Goal: Transaction & Acquisition: Purchase product/service

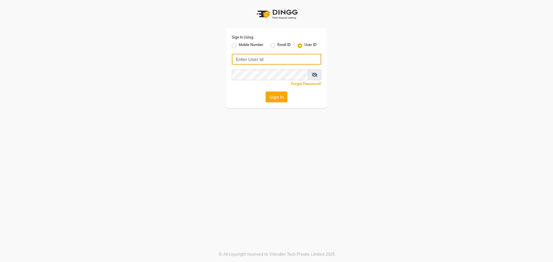
type input "e2565-18"
click at [272, 96] on button "Sign In" at bounding box center [276, 97] width 22 height 11
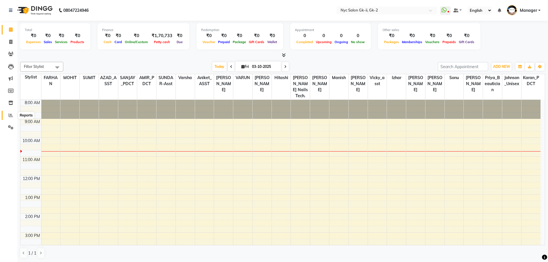
click at [8, 116] on span at bounding box center [11, 115] width 10 height 7
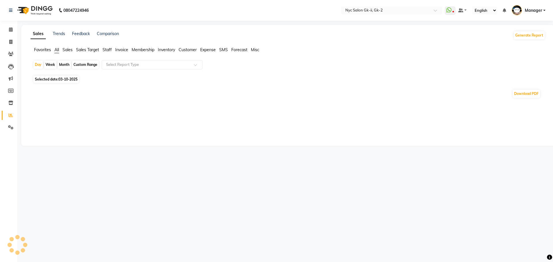
click at [88, 64] on div "Custom Range" at bounding box center [85, 65] width 27 height 8
select select "10"
select select "2025"
click at [91, 64] on div "Custom Range" at bounding box center [85, 65] width 27 height 8
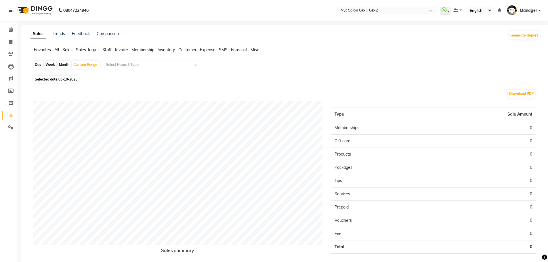
select select "10"
select select "2025"
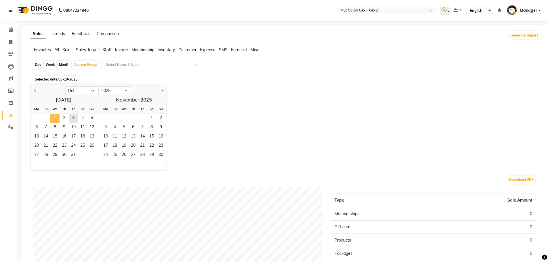
click at [51, 118] on span "1" at bounding box center [54, 118] width 9 height 9
click at [73, 116] on span "3" at bounding box center [73, 118] width 9 height 9
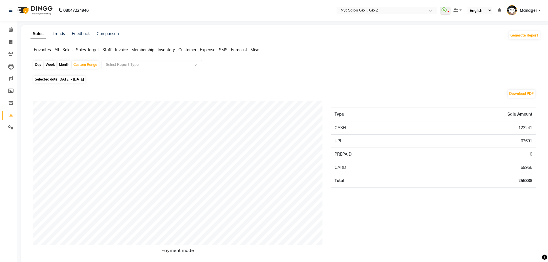
click at [110, 49] on span "Staff" at bounding box center [106, 49] width 9 height 5
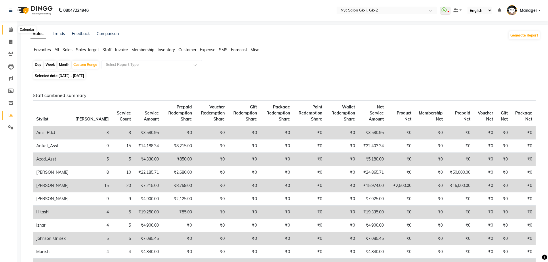
click at [10, 28] on icon at bounding box center [11, 29] width 4 height 4
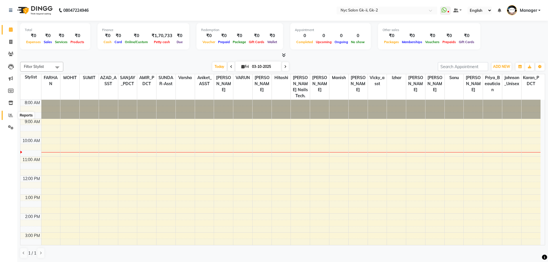
click at [9, 117] on span at bounding box center [11, 115] width 10 height 7
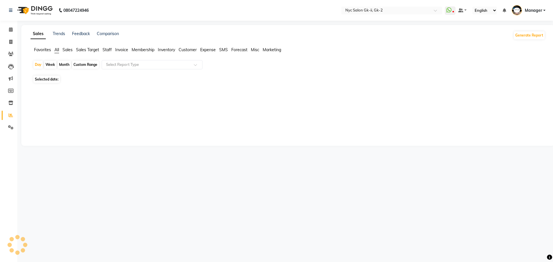
click at [109, 48] on span "Staff" at bounding box center [106, 49] width 9 height 5
click at [55, 73] on span "Selected date: 03-10-2025" at bounding box center [55, 75] width 45 height 7
select select "10"
select select "2025"
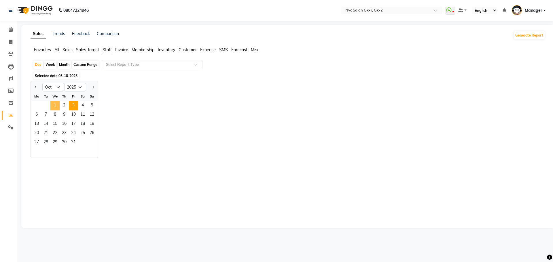
click at [56, 105] on span "1" at bounding box center [54, 105] width 9 height 9
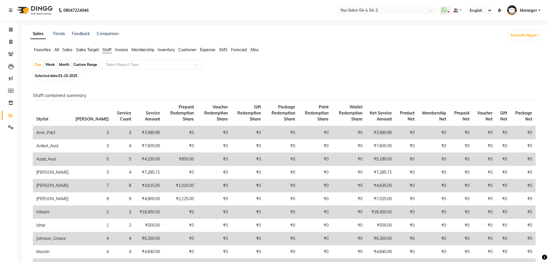
click at [83, 60] on div "Day Week Month Custom Range Select Report Type" at bounding box center [285, 65] width 505 height 10
click at [85, 66] on div "Custom Range" at bounding box center [85, 65] width 27 height 8
select select "10"
select select "2025"
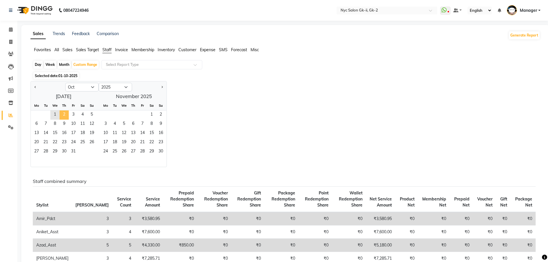
click at [67, 114] on span "2" at bounding box center [64, 115] width 9 height 9
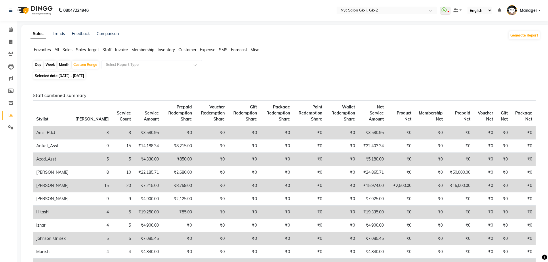
click at [56, 48] on span "All" at bounding box center [56, 49] width 5 height 5
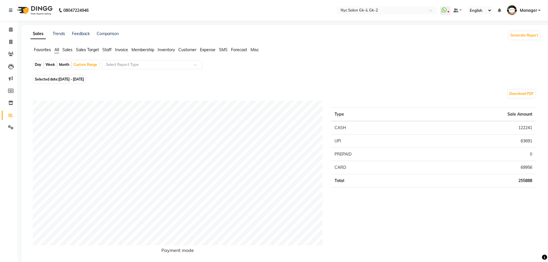
click at [108, 47] on span "Staff" at bounding box center [106, 49] width 9 height 5
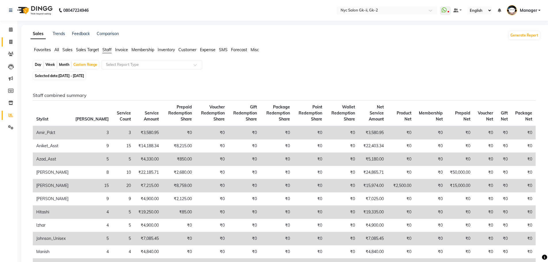
click at [5, 42] on link "Invoice" at bounding box center [9, 41] width 14 height 9
select select "service"
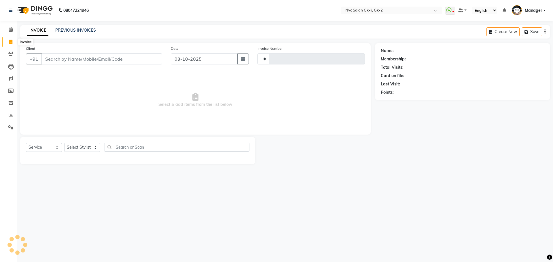
drag, startPoint x: 8, startPoint y: 44, endPoint x: 11, endPoint y: 41, distance: 4.5
click at [8, 44] on span at bounding box center [11, 42] width 10 height 7
select select "service"
type input "6261"
select select "5936"
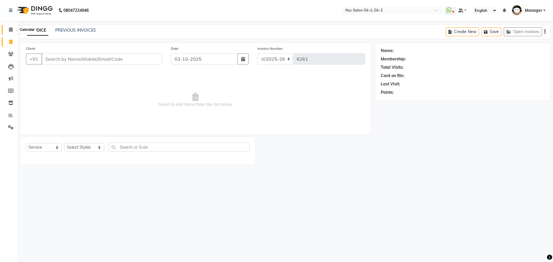
click at [10, 27] on span at bounding box center [11, 29] width 10 height 7
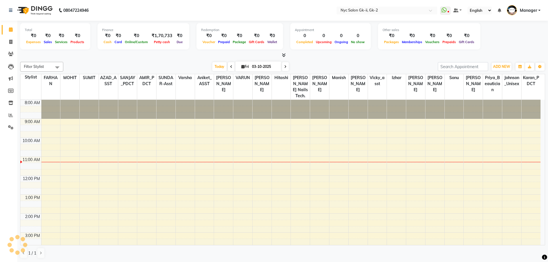
click at [348, 64] on div "Today Fri 03-10-2025" at bounding box center [250, 66] width 369 height 9
drag, startPoint x: 11, startPoint y: 39, endPoint x: 14, endPoint y: 55, distance: 16.9
click at [11, 39] on span at bounding box center [11, 42] width 10 height 7
select select "service"
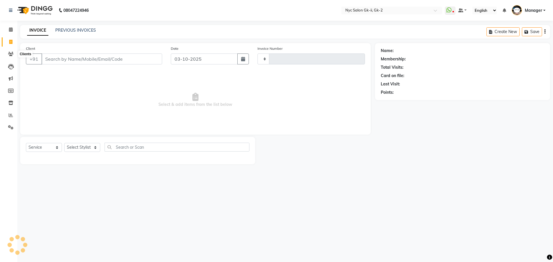
type input "6261"
select select "5936"
click at [100, 146] on select "Select Stylist" at bounding box center [82, 147] width 36 height 9
select select "42221"
click at [73, 148] on select "Select Stylist AMIR_PDCT aniket_ASST AZAD_ASST Deepak Thakur Faiz khan FARHAN H…" at bounding box center [84, 147] width 40 height 9
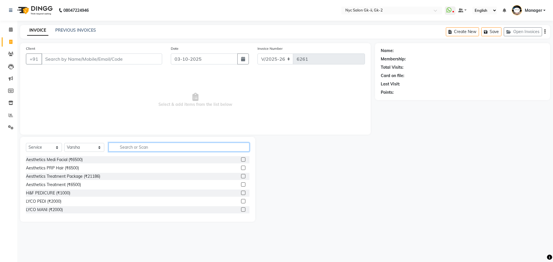
click at [115, 147] on input "text" at bounding box center [178, 147] width 141 height 9
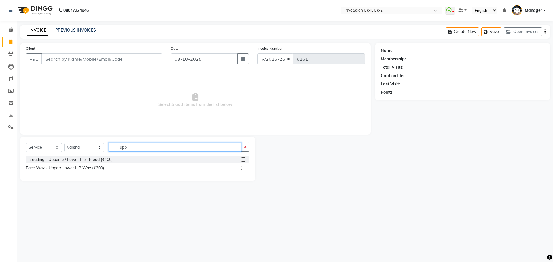
type input "upp"
click at [245, 159] on label at bounding box center [243, 159] width 4 height 4
click at [245, 159] on input "checkbox" at bounding box center [243, 160] width 4 height 4
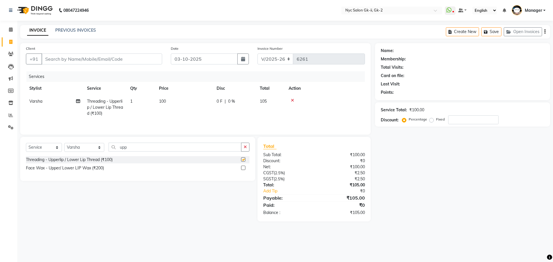
checkbox input "false"
click at [161, 104] on td "100" at bounding box center [184, 107] width 58 height 25
select select "42221"
click at [162, 102] on input "1" at bounding box center [168, 102] width 22 height 9
type input "1"
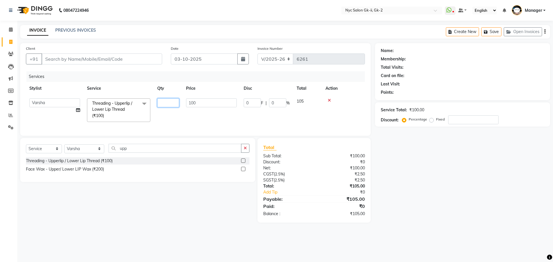
type input "2"
click at [178, 111] on tr "AMIR_PDCT aniket_ASST AZAD_ASST Deepak Thakur Faiz khan FARHAN Hitashi Inventor…" at bounding box center [195, 110] width 339 height 31
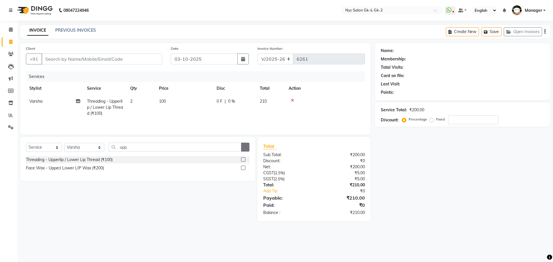
click at [243, 147] on button "button" at bounding box center [245, 147] width 8 height 9
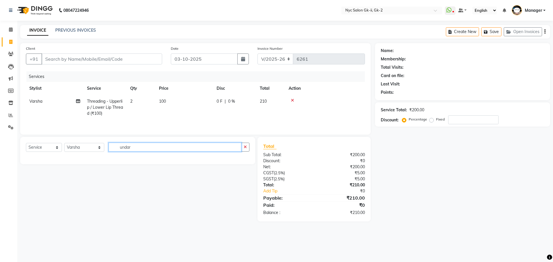
click at [204, 150] on input "undar" at bounding box center [174, 147] width 133 height 9
click at [154, 147] on input "undar" at bounding box center [174, 147] width 133 height 9
click at [151, 147] on input "undar" at bounding box center [174, 147] width 133 height 9
type input "unda"
drag, startPoint x: 151, startPoint y: 147, endPoint x: 142, endPoint y: 147, distance: 9.5
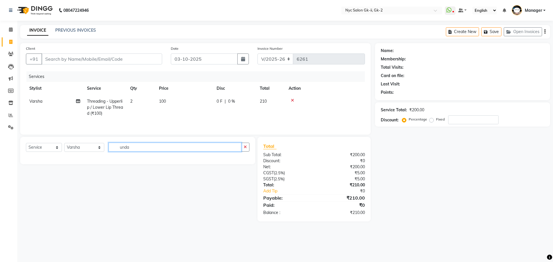
click at [143, 147] on input "unda" at bounding box center [174, 147] width 133 height 9
drag, startPoint x: 139, startPoint y: 148, endPoint x: 133, endPoint y: 149, distance: 6.4
click at [134, 148] on input "unda" at bounding box center [174, 147] width 133 height 9
click at [121, 151] on input "unda" at bounding box center [174, 147] width 133 height 9
drag, startPoint x: 147, startPoint y: 145, endPoint x: 102, endPoint y: 155, distance: 45.8
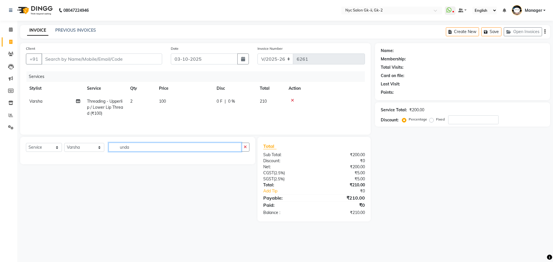
click at [102, 155] on div "Select Service Product Membership Package Voucher Prepaid Gift Card Select Styl…" at bounding box center [137, 150] width 223 height 14
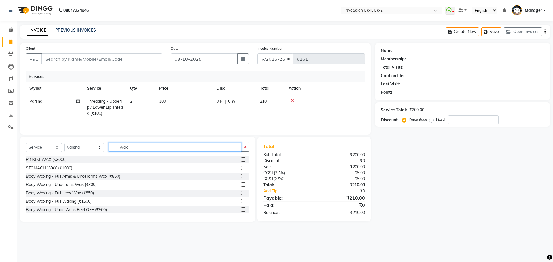
type input "wax"
click at [241, 177] on label at bounding box center [243, 176] width 4 height 4
click at [241, 177] on input "checkbox" at bounding box center [243, 177] width 4 height 4
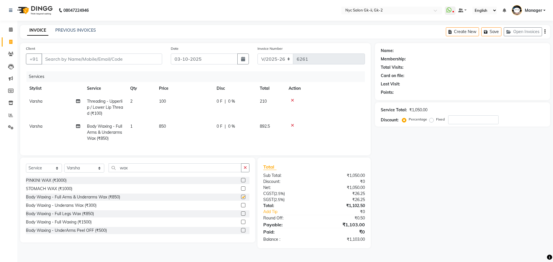
checkbox input "false"
click at [241, 207] on label at bounding box center [243, 205] width 4 height 4
click at [241, 207] on input "checkbox" at bounding box center [243, 206] width 4 height 4
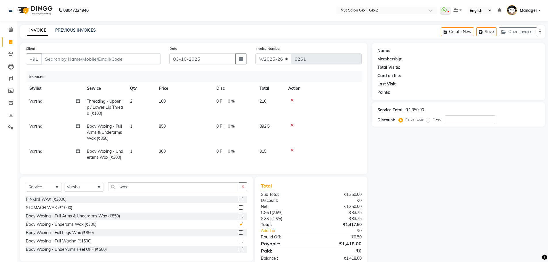
checkbox input "false"
click at [292, 124] on icon at bounding box center [292, 125] width 3 height 4
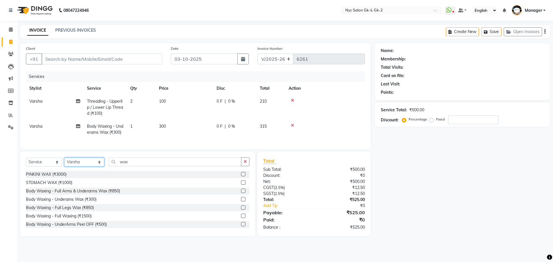
click at [81, 167] on select "Select Stylist AMIR_PDCT aniket_ASST AZAD_ASST Deepak Thakur Faiz khan FARHAN H…" at bounding box center [84, 162] width 40 height 9
select select "42214"
click at [64, 167] on select "Select Stylist AMIR_PDCT aniket_ASST AZAD_ASST Deepak Thakur Faiz khan FARHAN H…" at bounding box center [84, 162] width 40 height 9
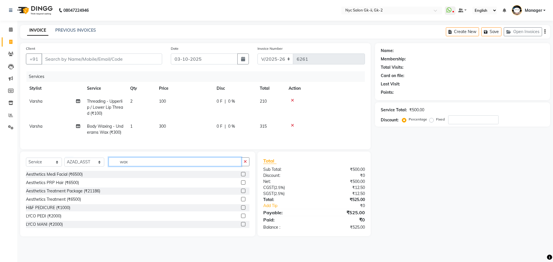
drag, startPoint x: 108, startPoint y: 179, endPoint x: 102, endPoint y: 181, distance: 5.7
click at [102, 181] on div "Select Service Product Membership Package Voucher Prepaid Gift Card Select Styl…" at bounding box center [137, 194] width 235 height 85
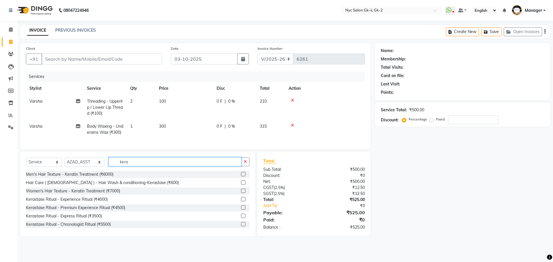
type input "kera"
click at [241, 185] on label at bounding box center [243, 182] width 4 height 4
click at [241, 185] on input "checkbox" at bounding box center [243, 183] width 4 height 4
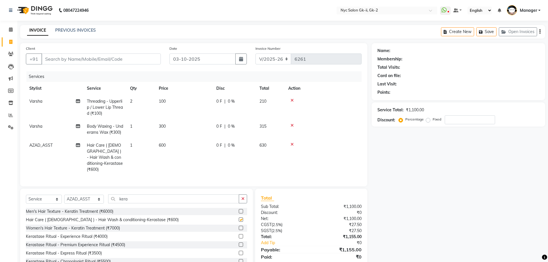
checkbox input "false"
click at [77, 203] on select "Select Stylist AMIR_PDCT aniket_ASST AZAD_ASST Deepak Thakur Faiz khan FARHAN H…" at bounding box center [84, 199] width 40 height 9
select select "42211"
click at [64, 199] on select "Select Stylist AMIR_PDCT aniket_ASST AZAD_ASST Deepak Thakur Faiz khan FARHAN H…" at bounding box center [84, 199] width 40 height 9
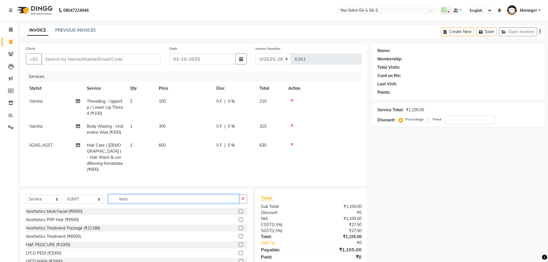
drag, startPoint x: 133, startPoint y: 203, endPoint x: 87, endPoint y: 207, distance: 46.3
click at [87, 207] on div "Select Service Product Membership Package Voucher Prepaid Gift Card Select Styl…" at bounding box center [136, 202] width 221 height 14
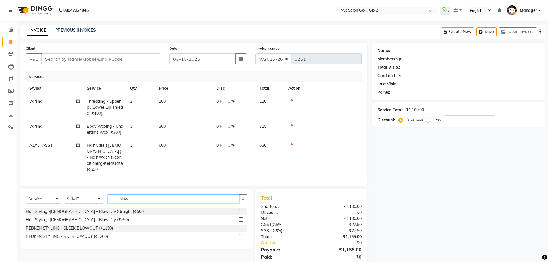
type input "blow"
click at [241, 222] on label at bounding box center [241, 220] width 4 height 4
click at [241, 222] on input "checkbox" at bounding box center [241, 220] width 4 height 4
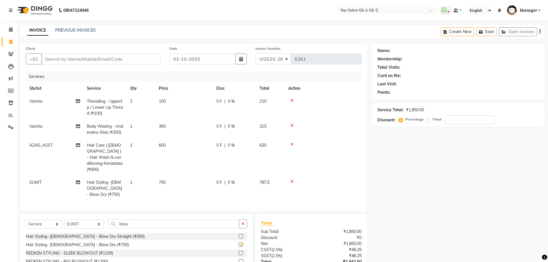
checkbox input "false"
click at [136, 183] on td "1" at bounding box center [141, 188] width 29 height 25
select select "42211"
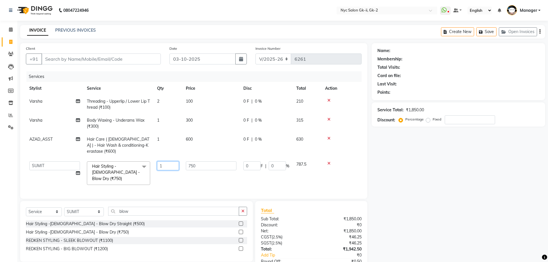
click at [168, 161] on input "1" at bounding box center [168, 165] width 22 height 9
type input "2"
click at [412, 221] on div "Name: Membership: Total Visits: Card on file: Last Visit: Points: Service Total…" at bounding box center [461, 167] width 178 height 249
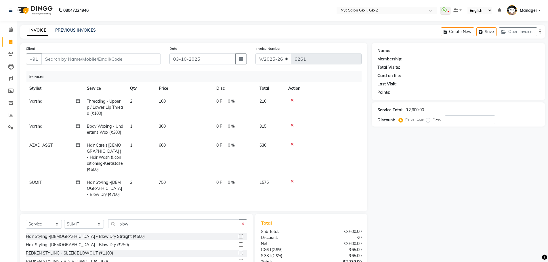
click at [188, 185] on td "750" at bounding box center [184, 188] width 58 height 25
select select "42211"
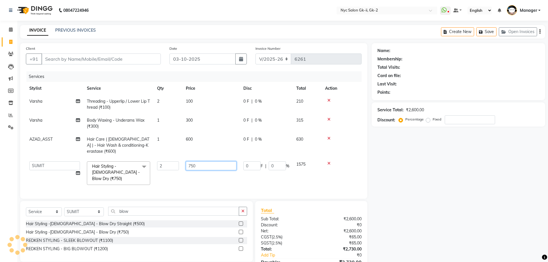
drag, startPoint x: 208, startPoint y: 164, endPoint x: 190, endPoint y: 164, distance: 18.4
click at [190, 164] on td "750" at bounding box center [211, 173] width 58 height 31
type input "7"
type input "800"
click at [476, 189] on div "Name: Membership: Total Visits: Card on file: Last Visit: Points: Service Total…" at bounding box center [461, 164] width 178 height 243
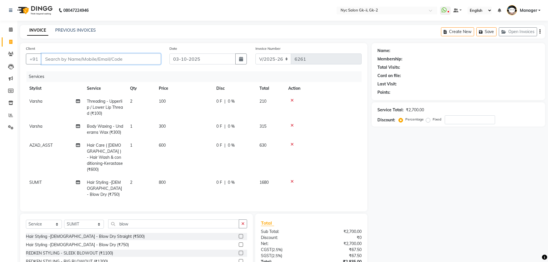
click at [51, 56] on input "Client" at bounding box center [100, 59] width 119 height 11
type input "9"
type input "0"
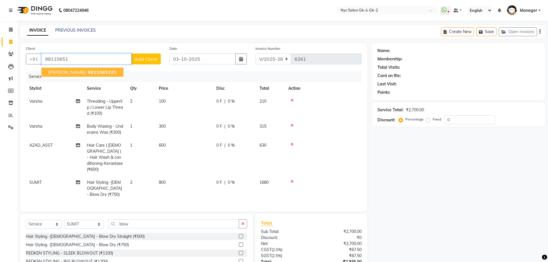
click at [88, 71] on span "98110651" at bounding box center [99, 72] width 23 height 6
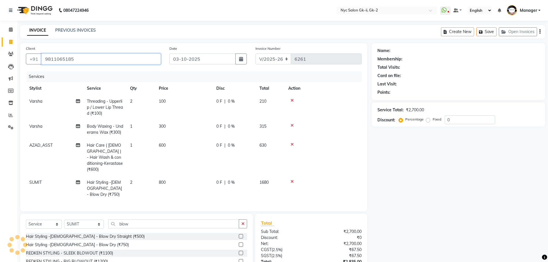
type input "9811065185"
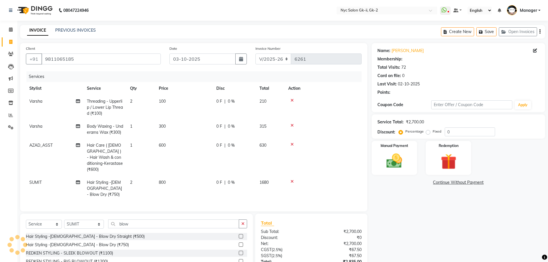
select select "1: Object"
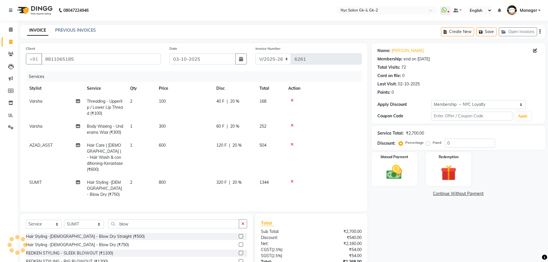
type input "20"
click at [425, 226] on div "Name: Anushree Membership: end on 08-08-2026 Total Visits: 72 Card on file: 0 L…" at bounding box center [461, 170] width 178 height 255
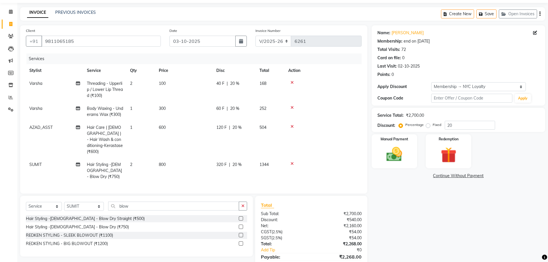
scroll to position [49, 0]
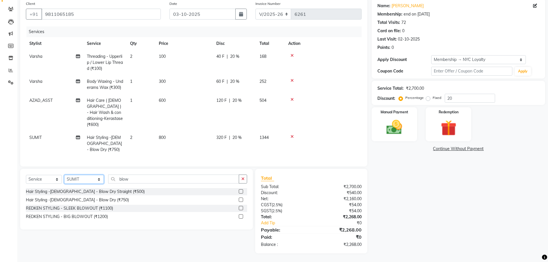
click at [82, 177] on select "Select Stylist AMIR_PDCT aniket_ASST AZAD_ASST Deepak Thakur Faiz khan FARHAN H…" at bounding box center [84, 179] width 40 height 9
select select "48929"
click at [64, 175] on select "Select Stylist AMIR_PDCT aniket_ASST AZAD_ASST Deepak Thakur Faiz khan FARHAN H…" at bounding box center [84, 179] width 40 height 9
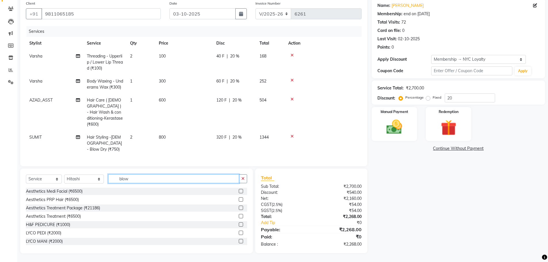
drag, startPoint x: 133, startPoint y: 179, endPoint x: 105, endPoint y: 182, distance: 27.7
click at [108, 182] on input "blow" at bounding box center [173, 178] width 131 height 9
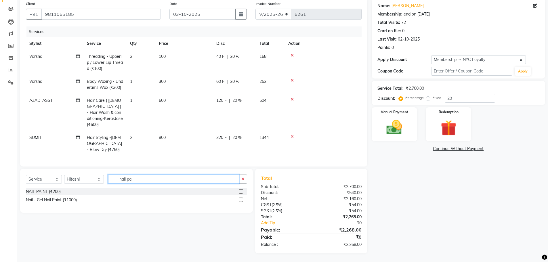
type input "nail pa"
click at [242, 191] on label at bounding box center [241, 191] width 4 height 4
click at [242, 191] on input "checkbox" at bounding box center [241, 192] width 4 height 4
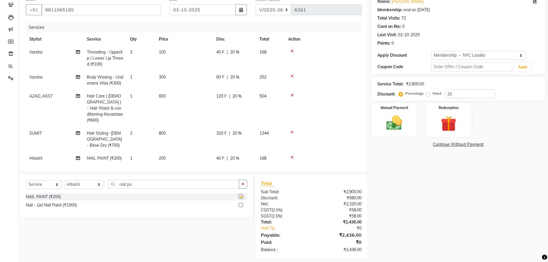
checkbox input "false"
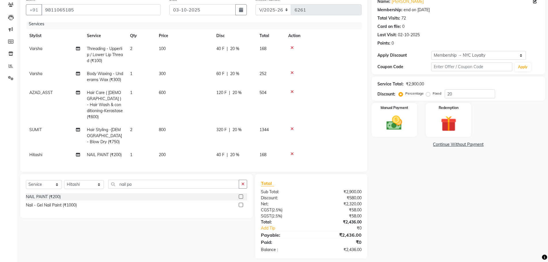
scroll to position [8, 0]
click at [138, 153] on td "1" at bounding box center [141, 154] width 29 height 13
select select "48929"
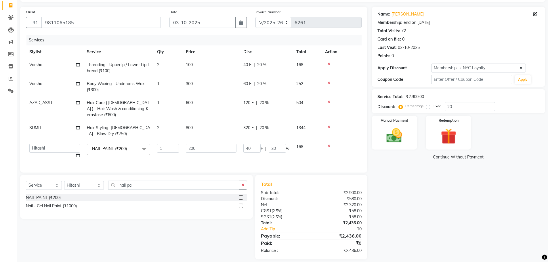
scroll to position [41, 0]
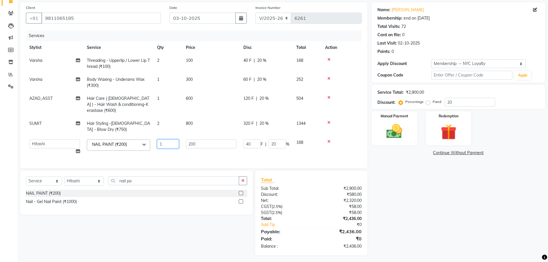
click at [165, 140] on input "1" at bounding box center [168, 144] width 22 height 9
type input "2"
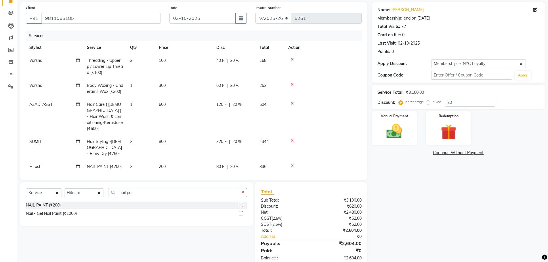
click at [472, 224] on div "Name: Anushree Membership: end on 08-08-2026 Total Visits: 72 Card on file: 0 L…" at bounding box center [461, 134] width 178 height 265
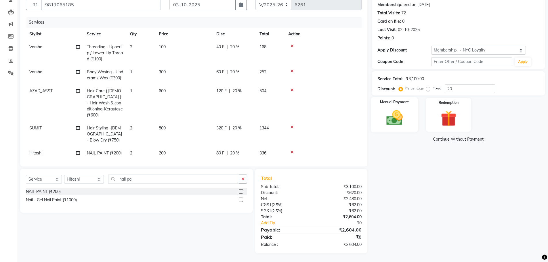
click at [395, 125] on img at bounding box center [394, 117] width 26 height 19
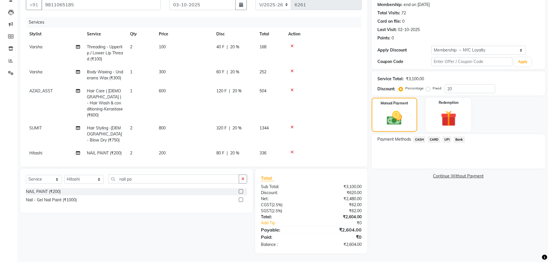
click at [436, 140] on span "CARD" at bounding box center [434, 139] width 12 height 7
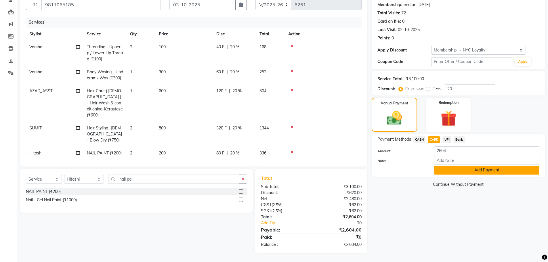
click at [443, 171] on button "Add Payment" at bounding box center [486, 170] width 105 height 9
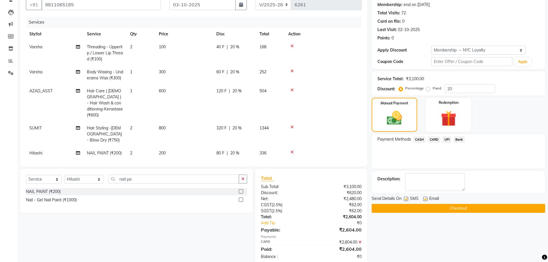
click at [461, 206] on button "Checkout" at bounding box center [459, 208] width 174 height 9
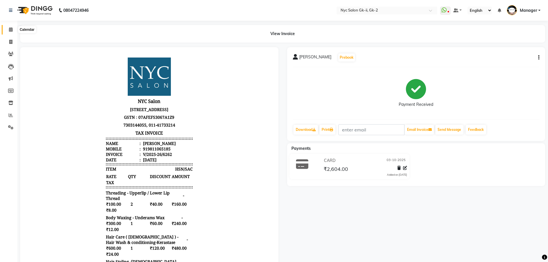
click at [13, 29] on span at bounding box center [11, 29] width 10 height 7
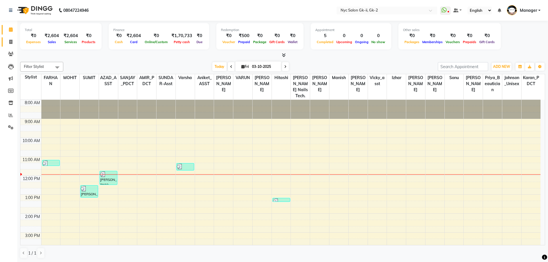
click at [13, 38] on link "Invoice" at bounding box center [9, 41] width 14 height 9
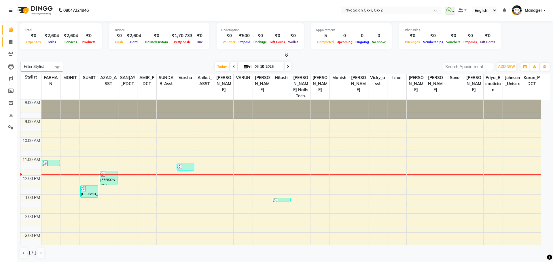
select select "service"
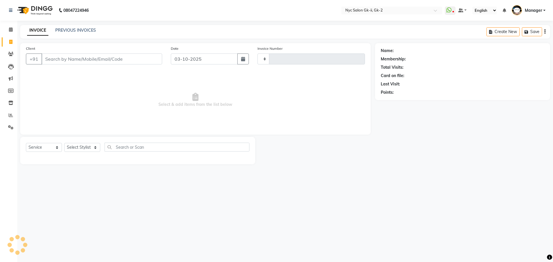
type input "6263"
select select "5936"
click at [75, 146] on select "Select Stylist AMIR_PDCT aniket_ASST AZAD_ASST Deepak Thakur Faiz khan FARHAN H…" at bounding box center [84, 147] width 40 height 9
click at [64, 143] on select "Select Stylist AMIR_PDCT aniket_ASST AZAD_ASST Deepak Thakur Faiz khan FARHAN H…" at bounding box center [84, 147] width 40 height 9
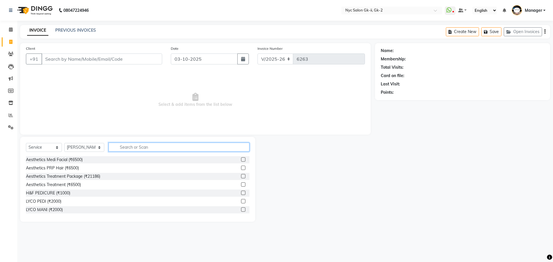
click at [131, 146] on input "text" at bounding box center [178, 147] width 141 height 9
click at [90, 148] on select "Select Stylist AMIR_PDCT aniket_ASST AZAD_ASST Deepak Thakur Faiz khan FARHAN H…" at bounding box center [84, 147] width 40 height 9
select select "42208"
click at [64, 143] on select "Select Stylist AMIR_PDCT aniket_ASST AZAD_ASST Deepak Thakur Faiz khan FARHAN H…" at bounding box center [84, 147] width 40 height 9
click at [129, 148] on input "text" at bounding box center [178, 147] width 141 height 9
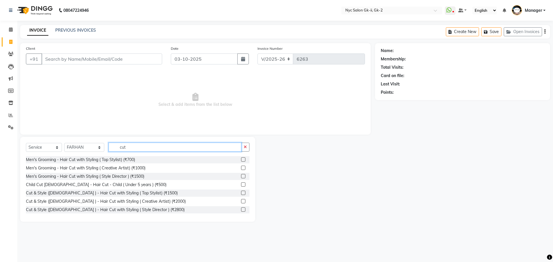
type input "cut"
click at [241, 200] on label at bounding box center [243, 201] width 4 height 4
click at [241, 200] on input "checkbox" at bounding box center [243, 202] width 4 height 4
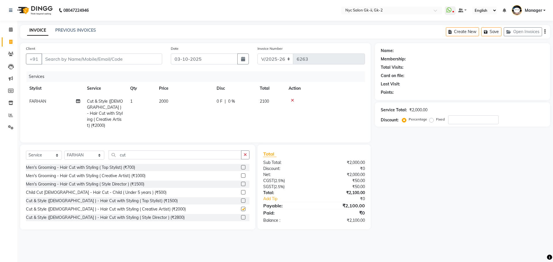
checkbox input "false"
click at [79, 155] on select "Select Stylist AMIR_PDCT aniket_ASST AZAD_ASST Deepak Thakur Faiz khan FARHAN H…" at bounding box center [84, 155] width 40 height 9
select select "42216"
click at [64, 151] on select "Select Stylist AMIR_PDCT aniket_ASST AZAD_ASST Deepak Thakur Faiz khan FARHAN H…" at bounding box center [84, 155] width 40 height 9
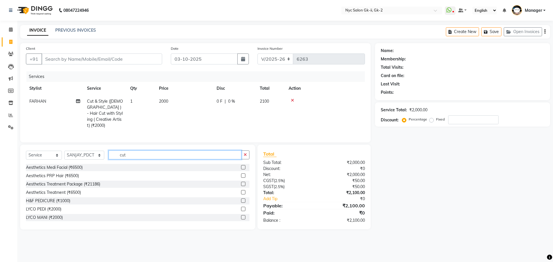
drag, startPoint x: 125, startPoint y: 153, endPoint x: 65, endPoint y: 169, distance: 62.1
click at [65, 169] on div "Select Service Product Membership Package Voucher Prepaid Gift Card Select Styl…" at bounding box center [137, 187] width 235 height 85
type input "nail p"
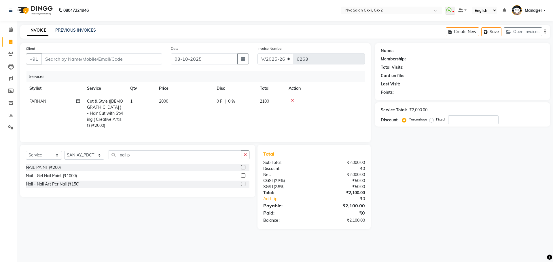
drag, startPoint x: 244, startPoint y: 165, endPoint x: 353, endPoint y: 188, distance: 111.3
click at [244, 165] on label at bounding box center [243, 167] width 4 height 4
click at [244, 166] on input "checkbox" at bounding box center [243, 168] width 4 height 4
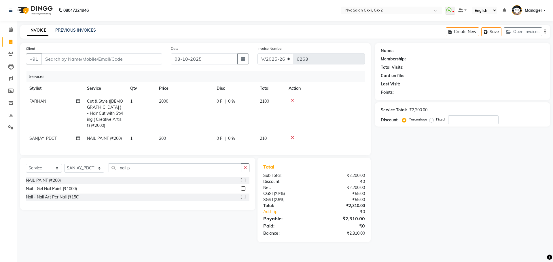
checkbox input "false"
click at [497, 199] on div "Name: Membership: Total Visits: Card on file: Last Visit: Points: Service Total…" at bounding box center [464, 142] width 179 height 199
click at [144, 143] on div "Services Stylist Service Qty Price Disc Total Action FARHAN Cut & Style (Ladies…" at bounding box center [195, 110] width 339 height 78
click at [153, 133] on td "1" at bounding box center [141, 138] width 29 height 13
select select "42216"
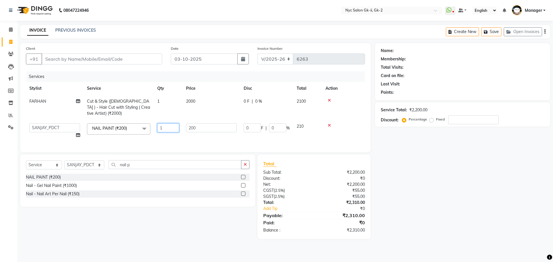
click at [171, 129] on input "1" at bounding box center [168, 127] width 22 height 9
click at [330, 124] on tbody "FARHAN Cut & Style (Ladies ) - Hair Cut with Styling ( Creative Artist) (₹2000)…" at bounding box center [195, 118] width 339 height 47
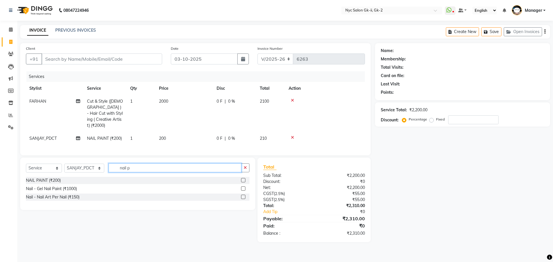
click at [100, 172] on div "Select Service Product Membership Package Voucher Prepaid Gift Card Select Styl…" at bounding box center [137, 170] width 223 height 14
type input "opi"
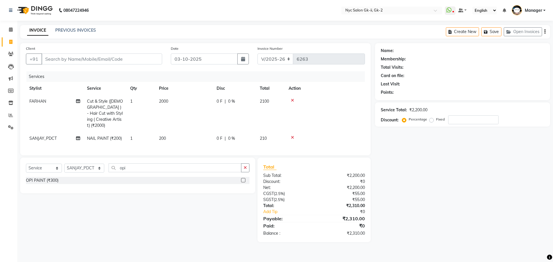
click at [243, 179] on label at bounding box center [243, 180] width 4 height 4
click at [243, 179] on input "checkbox" at bounding box center [243, 181] width 4 height 4
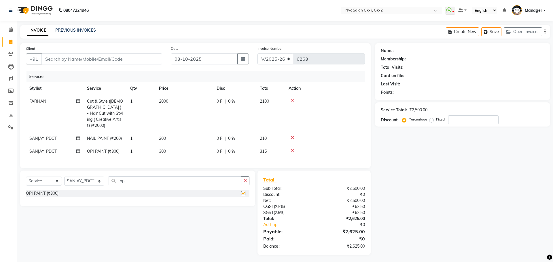
checkbox input "false"
click at [292, 136] on icon at bounding box center [292, 138] width 3 height 4
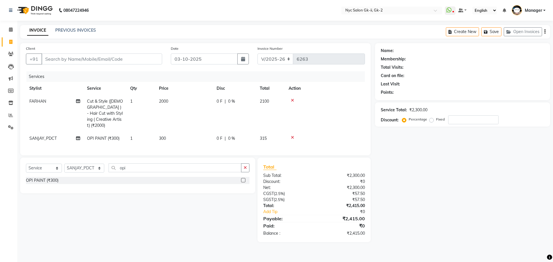
click at [152, 132] on td "1" at bounding box center [141, 138] width 29 height 13
select select "42216"
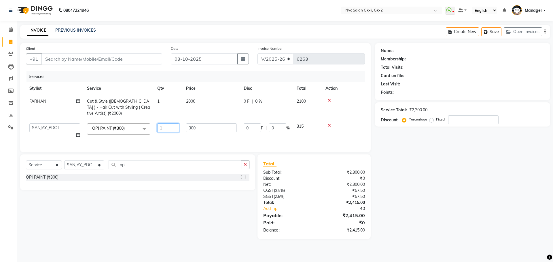
click at [167, 128] on input "1" at bounding box center [168, 127] width 22 height 9
type input "2"
click at [511, 261] on div "08047224946 Select Location × Nyc Salon Gk-ii, Gk-2 WhatsApp Status ✕ Status: D…" at bounding box center [276, 131] width 553 height 262
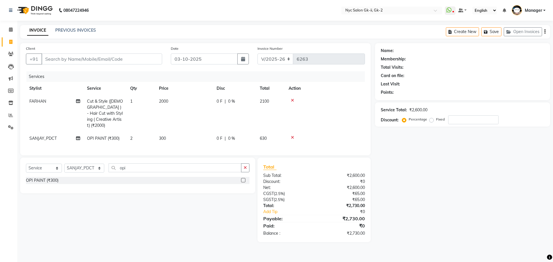
click at [483, 173] on div "Name: Membership: Total Visits: Card on file: Last Visit: Points: Service Total…" at bounding box center [464, 142] width 179 height 199
drag, startPoint x: 83, startPoint y: 57, endPoint x: 105, endPoint y: 64, distance: 23.0
click at [85, 58] on input "Client" at bounding box center [101, 59] width 121 height 11
type input "w"
type input "0"
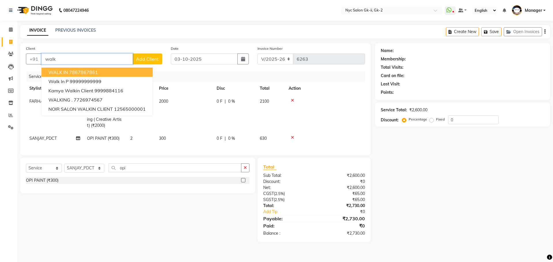
click at [52, 74] on span "WALK IN" at bounding box center [58, 72] width 20 height 6
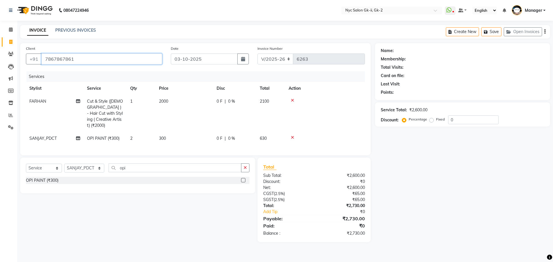
type input "7867867861"
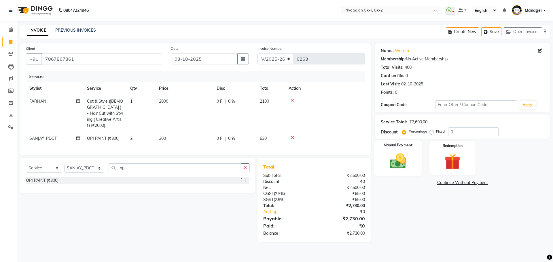
click at [407, 155] on img at bounding box center [397, 161] width 27 height 19
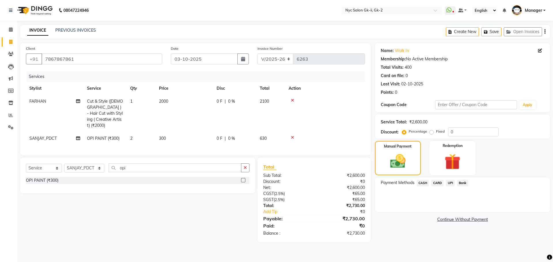
click at [418, 183] on span "CASH" at bounding box center [422, 183] width 12 height 7
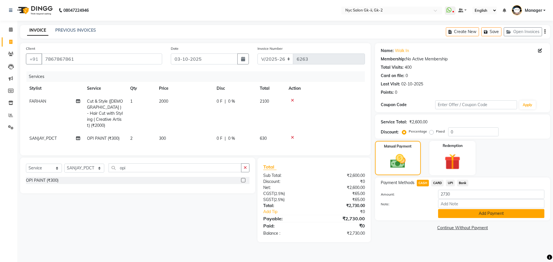
click at [479, 210] on button "Add Payment" at bounding box center [491, 213] width 106 height 9
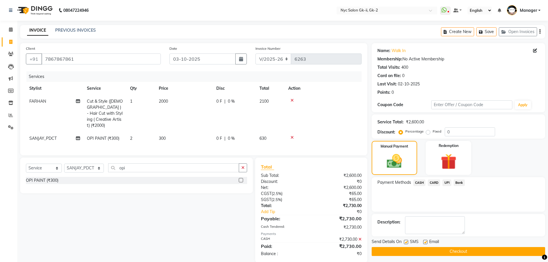
click at [481, 247] on button "Checkout" at bounding box center [459, 251] width 174 height 9
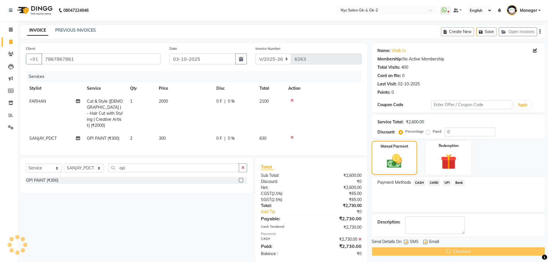
scroll to position [7, 0]
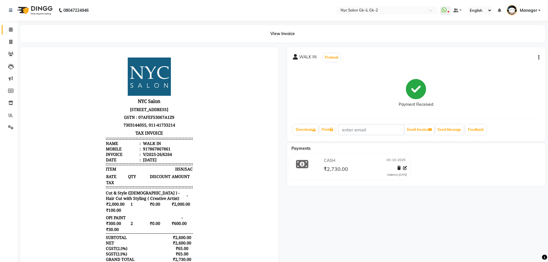
click at [5, 31] on link "Calendar" at bounding box center [9, 29] width 14 height 9
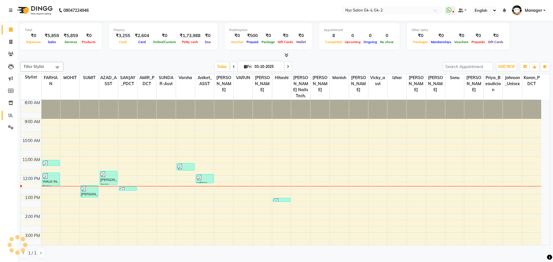
click at [10, 111] on link "Reports" at bounding box center [9, 115] width 14 height 9
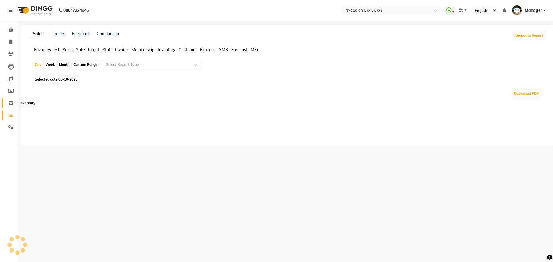
click at [13, 102] on span at bounding box center [11, 103] width 10 height 7
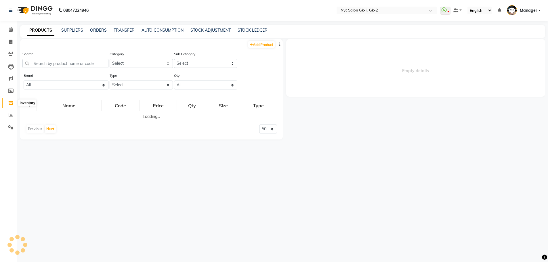
select select
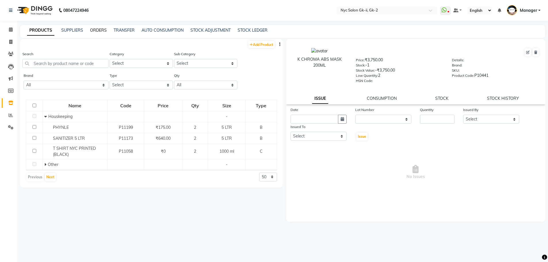
click at [96, 28] on link "ORDERS" at bounding box center [98, 30] width 17 height 5
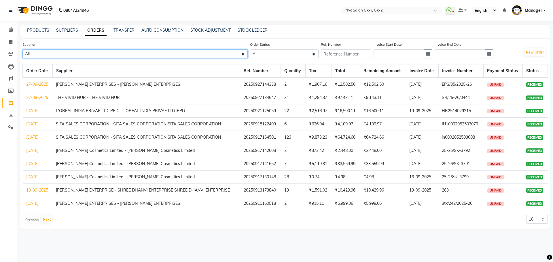
click at [75, 53] on select "All L'OREAL INDIA PRIVATE LIMITED - L'OREAL INDIA PRIVATE LIMITED Ekta Cosmetic…" at bounding box center [134, 53] width 225 height 9
select select "2486"
click at [22, 49] on select "All L'OREAL INDIA PRIVATE LIMITED - L'OREAL INDIA PRIVATE LIMITED Ekta Cosmetic…" at bounding box center [134, 53] width 225 height 9
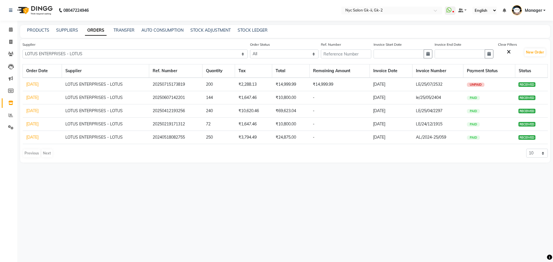
click at [34, 98] on link "25-05-2025" at bounding box center [32, 97] width 12 height 5
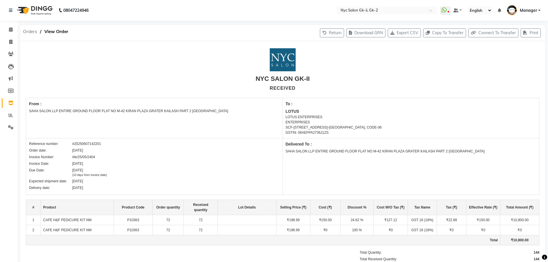
click at [27, 31] on span "Orders" at bounding box center [30, 31] width 20 height 10
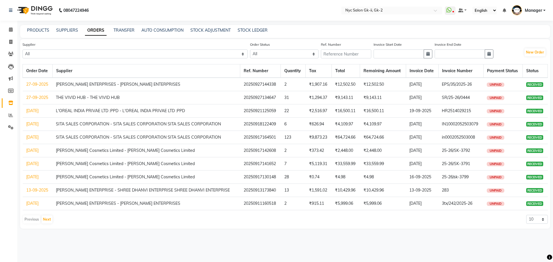
click at [69, 112] on td "L'OREAL INDIA PRIVAE LTD :PPD - L'OREAL INDIA PRIVAE LTD :PPD" at bounding box center [145, 110] width 187 height 13
click at [80, 127] on td "SITA SALES CORPORATION - SITA SALES CORPORATION SITA SALES CORPORATION" at bounding box center [145, 124] width 187 height 13
click at [84, 138] on td "SITA SALES CORPORATION - SITA SALES CORPORATION SITA SALES CORPORATION" at bounding box center [145, 137] width 187 height 13
click at [84, 149] on td "Ekta Cosmetics Limited - Ekta Cosmetics Limited" at bounding box center [145, 150] width 187 height 13
click at [49, 218] on button "Next" at bounding box center [46, 220] width 11 height 8
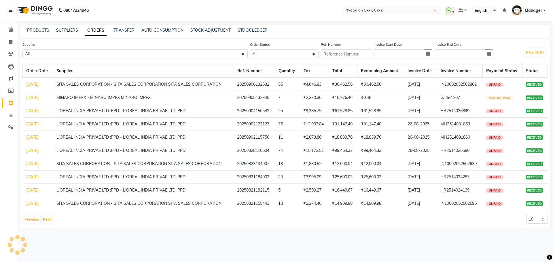
click at [425, 226] on div "Order Date Supplier Ref. Number Quantity Tax Total Remaining Amount Invoice Dat…" at bounding box center [284, 145] width 525 height 162
click at [526, 220] on select "10 20 50 100" at bounding box center [537, 219] width 22 height 9
select select "50"
click at [526, 215] on select "10 20 50 100" at bounding box center [537, 219] width 22 height 9
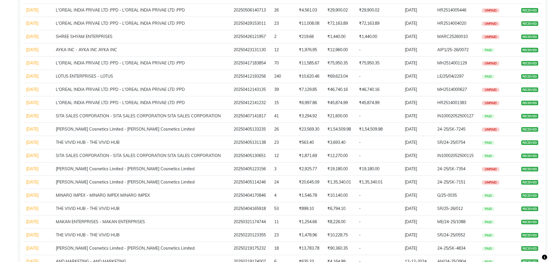
scroll to position [505, 0]
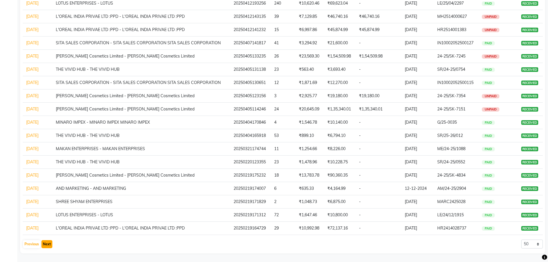
click at [43, 243] on button "Next" at bounding box center [46, 244] width 11 height 8
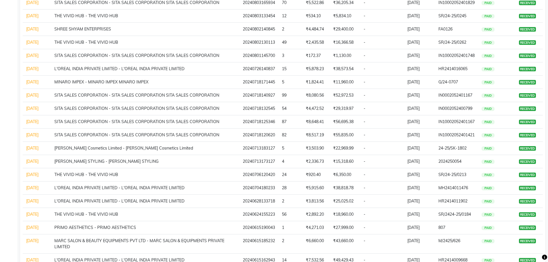
scroll to position [0, 0]
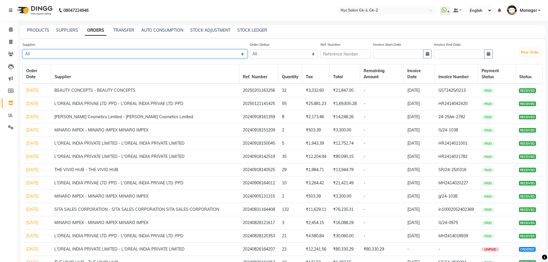
click at [134, 52] on select "All L'OREAL INDIA PRIVATE LIMITED - L'OREAL INDIA PRIVATE LIMITED Ekta Cosmetic…" at bounding box center [134, 53] width 225 height 9
click at [136, 51] on select "All L'OREAL INDIA PRIVATE LIMITED - L'OREAL INDIA PRIVATE LIMITED Ekta Cosmetic…" at bounding box center [134, 53] width 225 height 9
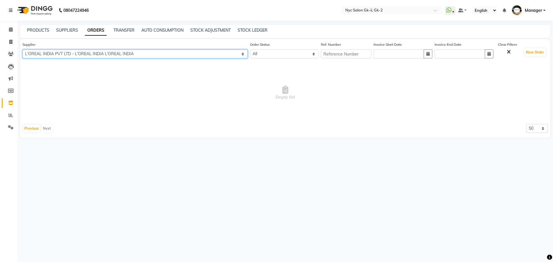
click at [174, 52] on select "All L'OREAL INDIA PRIVATE LIMITED - L'OREAL INDIA PRIVATE LIMITED Ekta Cosmetic…" at bounding box center [134, 53] width 225 height 9
select select "2486"
click at [22, 49] on select "All L'OREAL INDIA PRIVATE LIMITED - L'OREAL INDIA PRIVATE LIMITED Ekta Cosmetic…" at bounding box center [134, 53] width 225 height 9
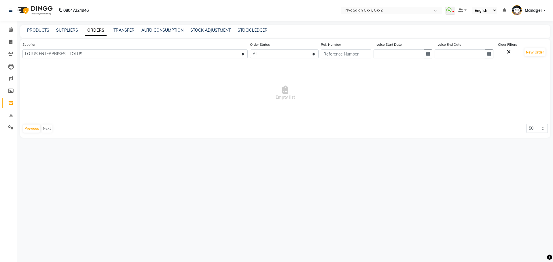
click at [128, 112] on span "Empty list" at bounding box center [284, 93] width 525 height 58
click at [68, 31] on link "SUPPLIERS" at bounding box center [67, 30] width 22 height 5
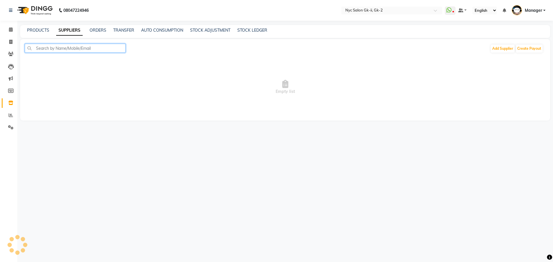
click at [91, 47] on input "text" at bounding box center [75, 48] width 101 height 9
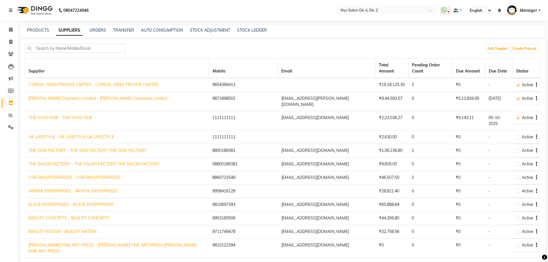
scroll to position [454, 0]
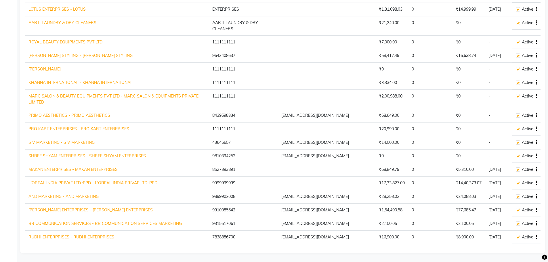
click at [46, 167] on link "MAKAN ENTERPRISES - MAKAN ENTERPRISES" at bounding box center [72, 169] width 89 height 5
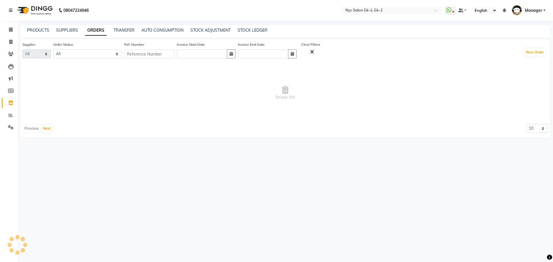
select select "2851"
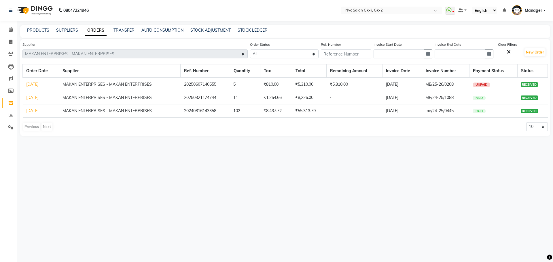
click at [39, 111] on link "12-08-2024" at bounding box center [32, 110] width 12 height 5
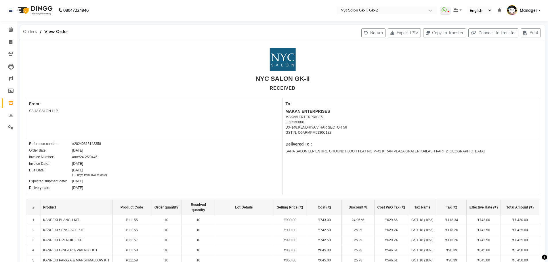
click at [26, 31] on span "Orders" at bounding box center [30, 31] width 20 height 10
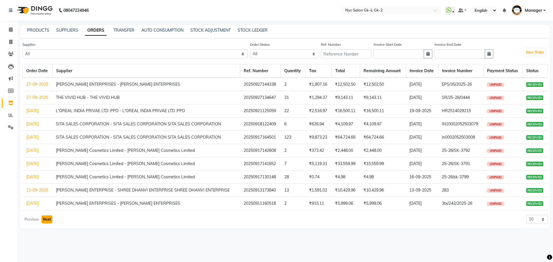
click at [45, 221] on button "Next" at bounding box center [46, 220] width 11 height 8
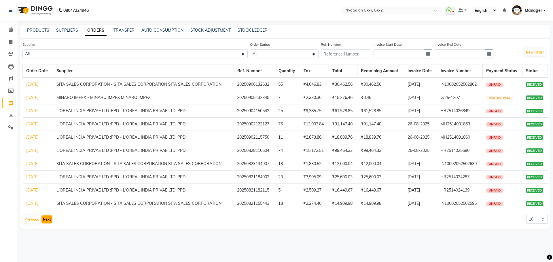
click at [51, 222] on button "Next" at bounding box center [46, 220] width 11 height 8
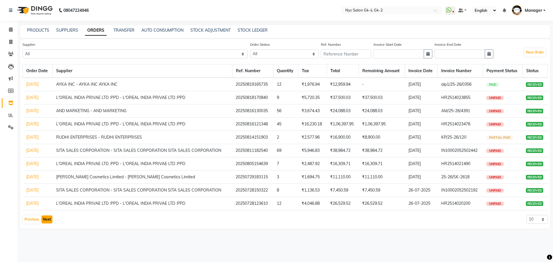
click at [47, 217] on button "Next" at bounding box center [46, 220] width 11 height 8
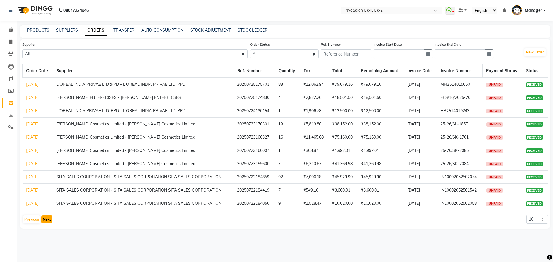
click at [47, 219] on button "Next" at bounding box center [46, 220] width 11 height 8
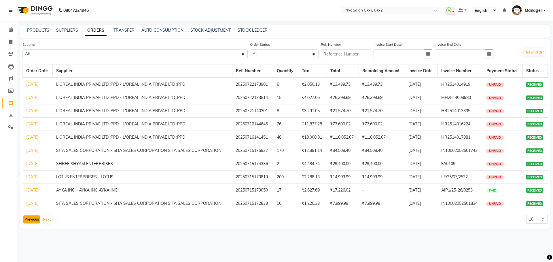
click at [34, 221] on button "Previous" at bounding box center [31, 220] width 17 height 8
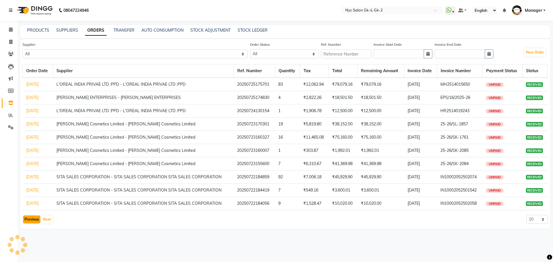
click at [34, 221] on button "Previous" at bounding box center [31, 220] width 17 height 8
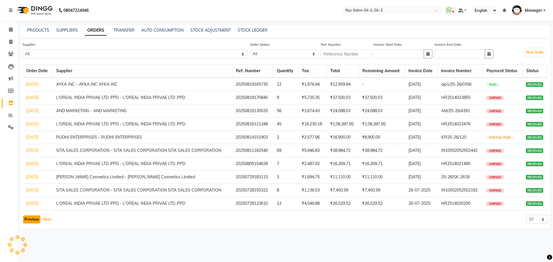
click at [34, 221] on button "Previous" at bounding box center [31, 220] width 17 height 8
click at [34, 221] on div "Previous Next" at bounding box center [37, 219] width 31 height 9
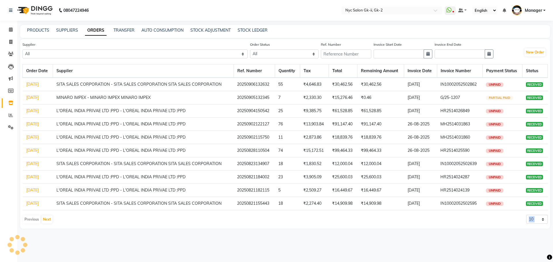
click at [34, 221] on div "Previous Next" at bounding box center [37, 219] width 31 height 9
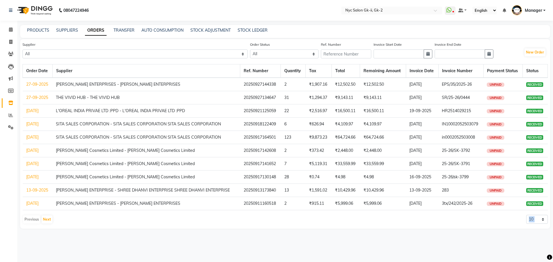
click at [34, 221] on div "Previous Next" at bounding box center [37, 219] width 31 height 9
click at [50, 220] on button "Next" at bounding box center [46, 220] width 11 height 8
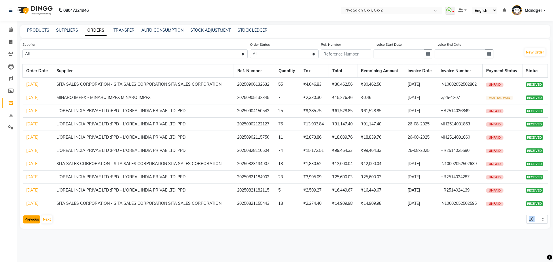
click at [28, 220] on button "Previous" at bounding box center [31, 220] width 17 height 8
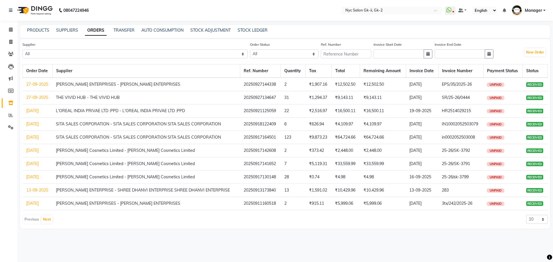
click at [77, 203] on td "BHAVYA ENTERPRISES - BHAVYA ENTERPRISES" at bounding box center [145, 203] width 187 height 13
click at [39, 203] on link "11-09-2025" at bounding box center [32, 203] width 12 height 5
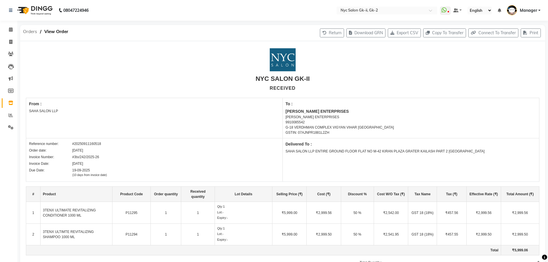
click at [27, 29] on span "Orders" at bounding box center [30, 31] width 20 height 10
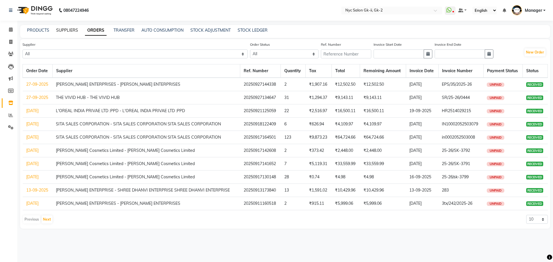
click at [69, 28] on link "SUPPLIERS" at bounding box center [67, 30] width 22 height 5
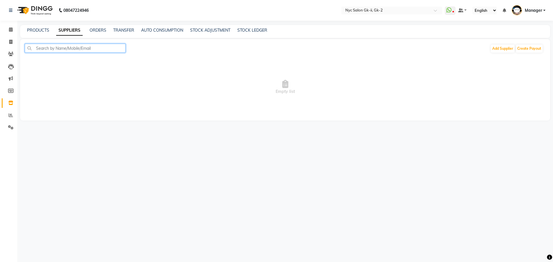
click at [69, 45] on input "text" at bounding box center [75, 48] width 101 height 9
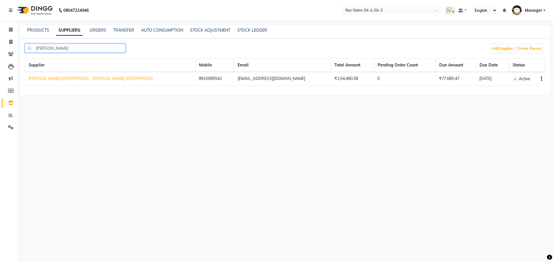
type input "bhavya"
click at [57, 76] on link "BHAVYA ENTERPRISES - BHAVYA ENTERPRISES" at bounding box center [90, 78] width 124 height 5
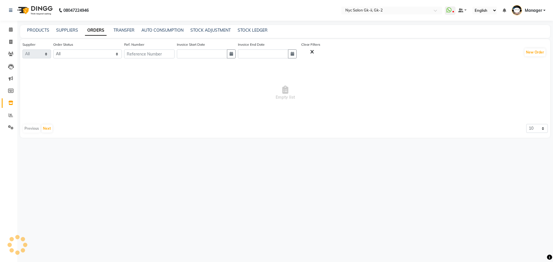
select select "4482"
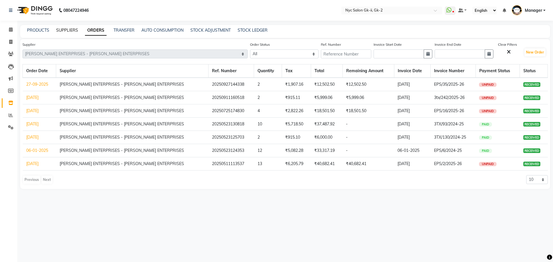
click at [68, 31] on link "SUPPLIERS" at bounding box center [67, 30] width 22 height 5
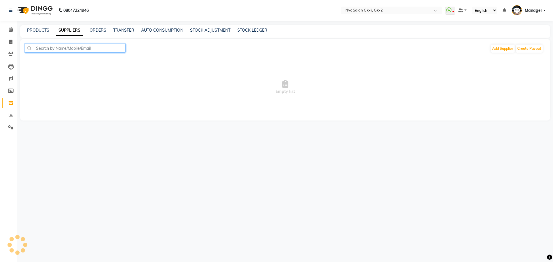
click at [69, 48] on input "text" at bounding box center [75, 48] width 101 height 9
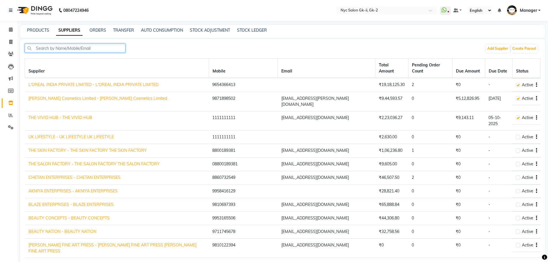
click at [75, 46] on input "text" at bounding box center [75, 48] width 101 height 9
click at [180, 49] on div "Add Supplier Create Payout" at bounding box center [283, 51] width 516 height 14
click at [12, 32] on span at bounding box center [11, 29] width 10 height 7
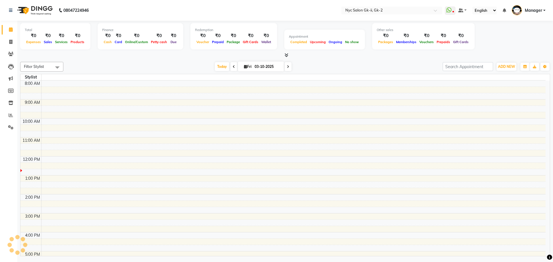
click at [172, 58] on div at bounding box center [284, 55] width 529 height 6
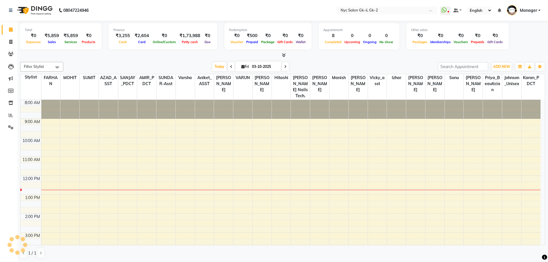
scroll to position [76, 0]
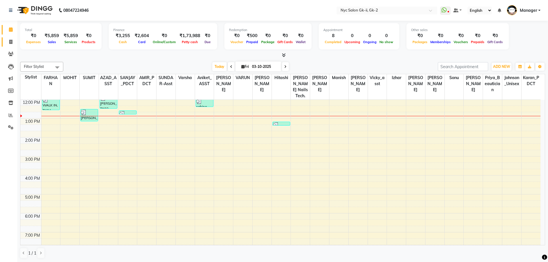
click at [8, 41] on span at bounding box center [11, 42] width 10 height 7
select select "service"
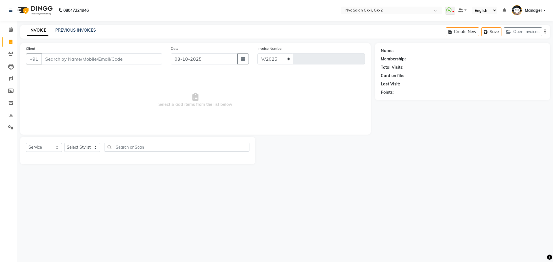
click at [79, 54] on input "Client" at bounding box center [101, 59] width 121 height 11
select select "5936"
type input "6265"
click at [74, 64] on input "Client" at bounding box center [101, 59] width 121 height 11
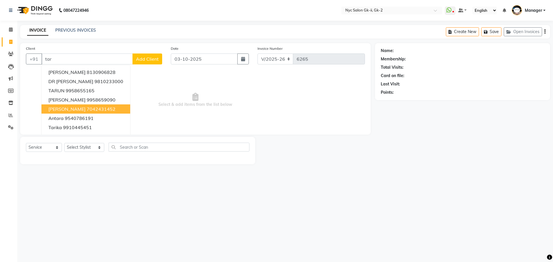
click at [64, 109] on span "taranjit" at bounding box center [66, 109] width 37 height 6
type input "7042431452"
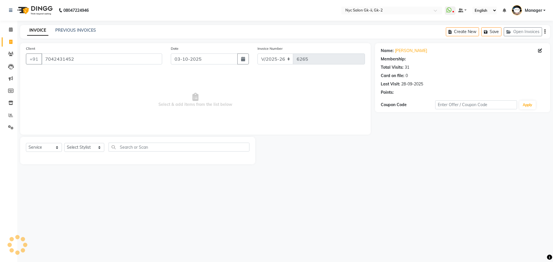
select select "1: Object"
click at [15, 30] on span at bounding box center [11, 29] width 10 height 7
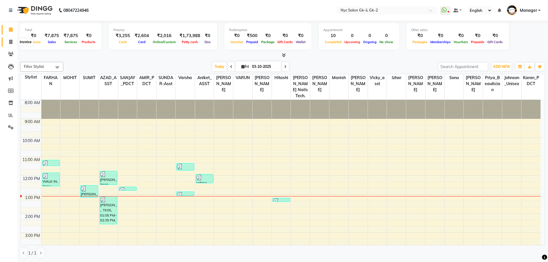
click at [10, 43] on icon at bounding box center [10, 42] width 3 height 4
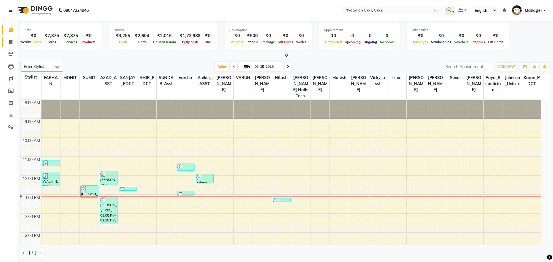
select select "service"
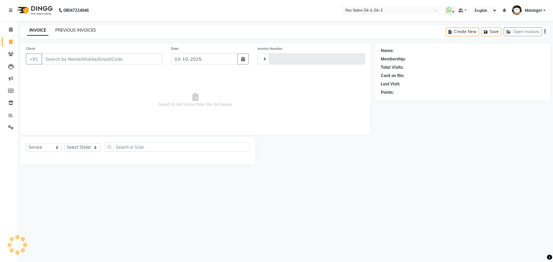
type input "6266"
click at [68, 28] on link "PREVIOUS INVOICES" at bounding box center [75, 30] width 41 height 5
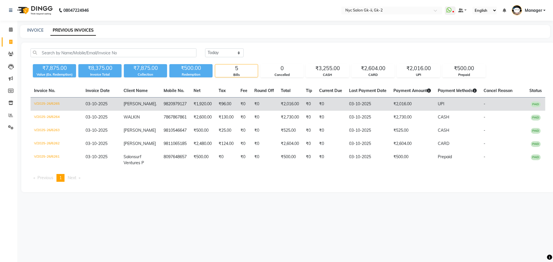
click at [48, 105] on td "V/2025-26/6265" at bounding box center [57, 105] width 52 height 14
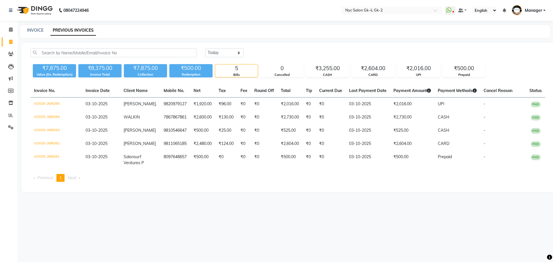
drag, startPoint x: 0, startPoint y: 111, endPoint x: 0, endPoint y: 52, distance: 58.4
click at [11, 115] on icon at bounding box center [11, 115] width 4 height 4
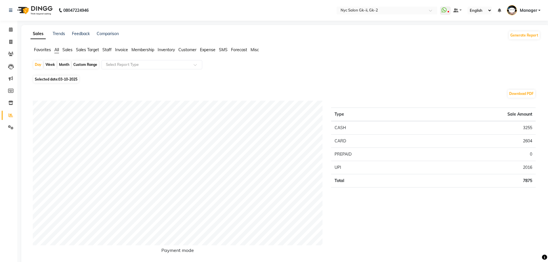
click at [108, 49] on span "Staff" at bounding box center [106, 49] width 9 height 5
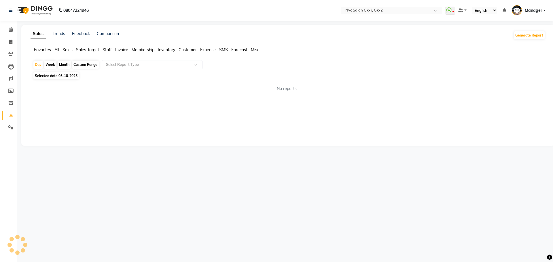
click at [85, 64] on div "Custom Range" at bounding box center [85, 65] width 27 height 8
select select "10"
select select "2025"
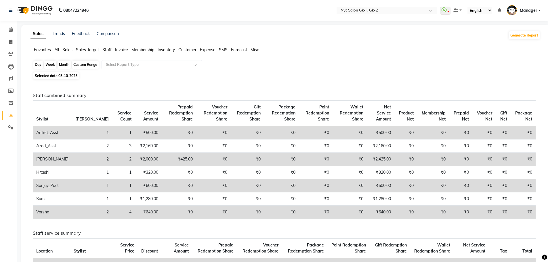
click at [81, 64] on div "Custom Range" at bounding box center [85, 65] width 27 height 8
select select "10"
select select "2025"
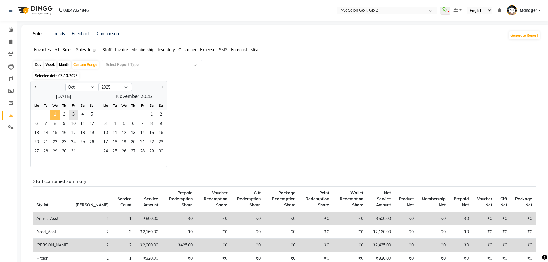
click at [57, 115] on span "1" at bounding box center [54, 115] width 9 height 9
click at [64, 116] on span "2" at bounding box center [64, 115] width 9 height 9
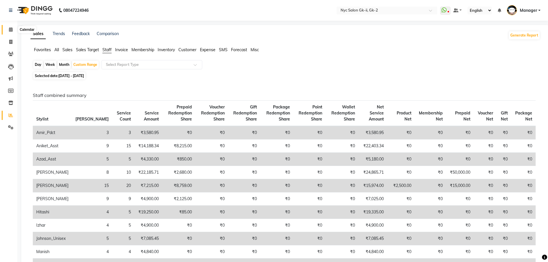
click at [10, 30] on icon at bounding box center [11, 29] width 4 height 4
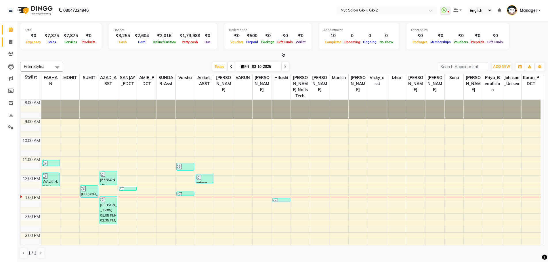
click at [11, 46] on link "Invoice" at bounding box center [9, 41] width 14 height 9
select select "service"
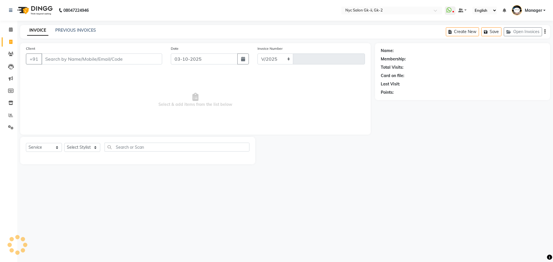
select select "5936"
type input "6266"
click at [71, 61] on input "Client" at bounding box center [101, 59] width 121 height 11
click at [77, 147] on select "Select Stylist" at bounding box center [82, 147] width 36 height 9
click at [83, 149] on select "Select Stylist" at bounding box center [82, 147] width 36 height 9
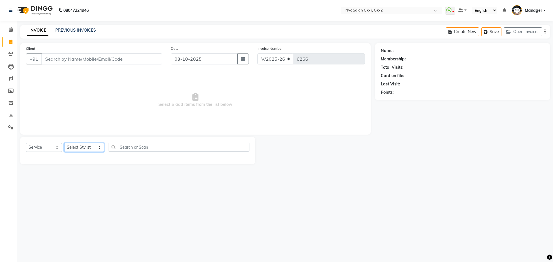
click at [82, 145] on select "Select Stylist AMIR_PDCT aniket_ASST AZAD_ASST Deepak Thakur Faiz khan FARHAN H…" at bounding box center [84, 147] width 40 height 9
select select "43731"
click at [64, 143] on select "Select Stylist AMIR_PDCT aniket_ASST AZAD_ASST Deepak Thakur Faiz khan FARHAN H…" at bounding box center [84, 147] width 40 height 9
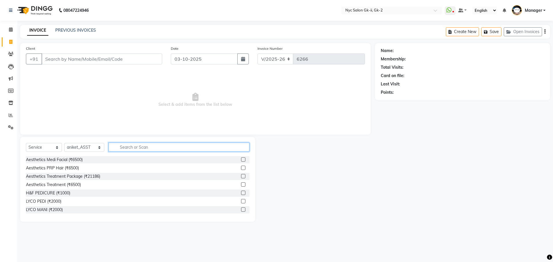
click at [143, 146] on input "text" at bounding box center [178, 147] width 141 height 9
type input "redk"
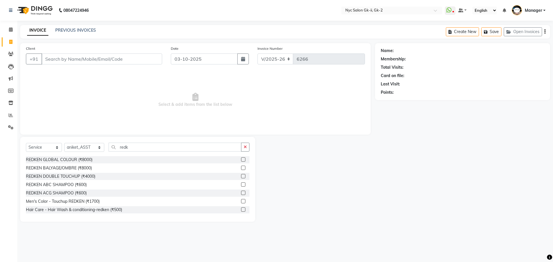
click at [241, 206] on div at bounding box center [245, 209] width 8 height 7
click at [241, 211] on label at bounding box center [243, 209] width 4 height 4
click at [241, 211] on input "checkbox" at bounding box center [243, 210] width 4 height 4
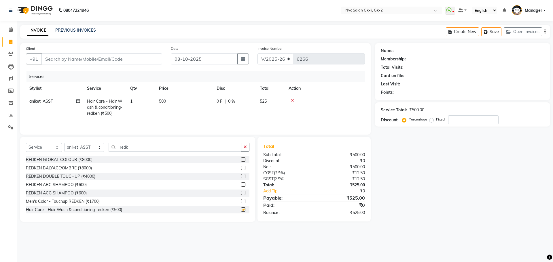
checkbox input "false"
click at [104, 60] on input "Client" at bounding box center [101, 59] width 121 height 11
type input "9"
type input "0"
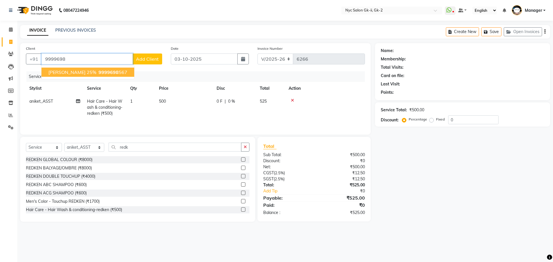
click at [98, 74] on span "9999698" at bounding box center [108, 72] width 20 height 6
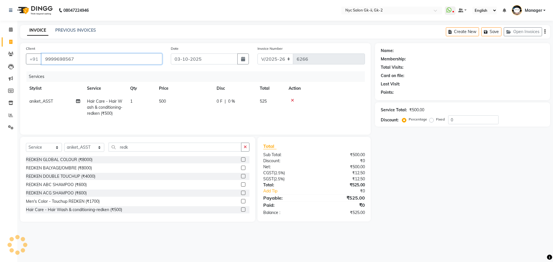
type input "9999698567"
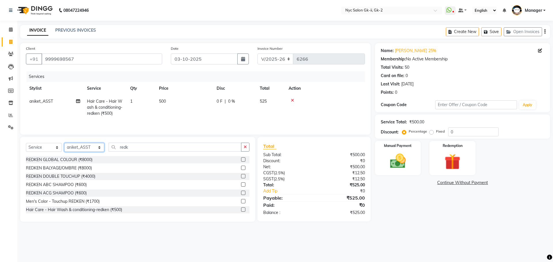
click at [74, 145] on select "Select Stylist AMIR_PDCT aniket_ASST AZAD_ASST Deepak Thakur Faiz khan FARHAN H…" at bounding box center [84, 147] width 40 height 9
select select "42221"
click at [64, 143] on select "Select Stylist AMIR_PDCT aniket_ASST AZAD_ASST Deepak Thakur Faiz khan FARHAN H…" at bounding box center [84, 147] width 40 height 9
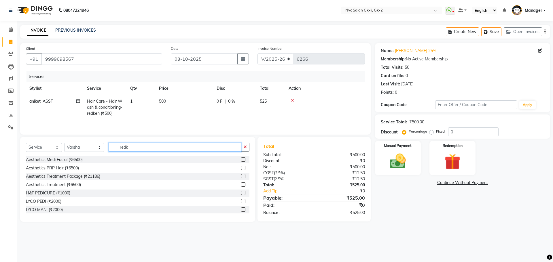
drag, startPoint x: 126, startPoint y: 145, endPoint x: 95, endPoint y: 150, distance: 31.7
click at [97, 156] on div "Select Service Product Membership Package Voucher Prepaid Gift Card Select Styl…" at bounding box center [137, 150] width 223 height 14
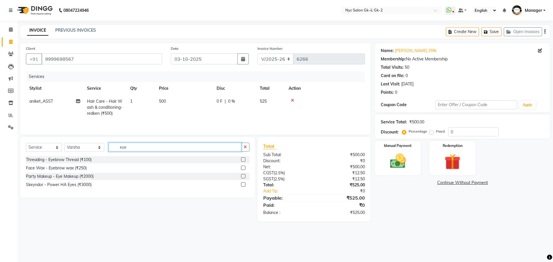
type input "eye"
click at [243, 160] on label at bounding box center [243, 159] width 4 height 4
click at [243, 160] on input "checkbox" at bounding box center [243, 160] width 4 height 4
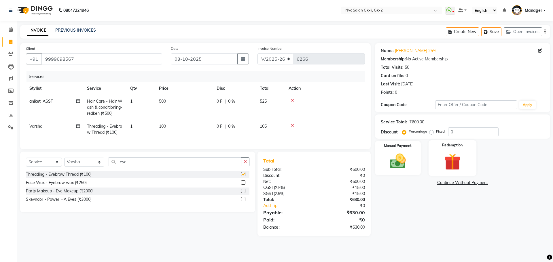
checkbox input "false"
click at [466, 132] on input "0" at bounding box center [473, 131] width 50 height 9
type input "25"
click at [452, 225] on div "Name: Gurveen 25% Membership: No Active Membership Total Visits: 50 Card on fil…" at bounding box center [464, 142] width 179 height 199
click at [401, 153] on img at bounding box center [397, 161] width 27 height 19
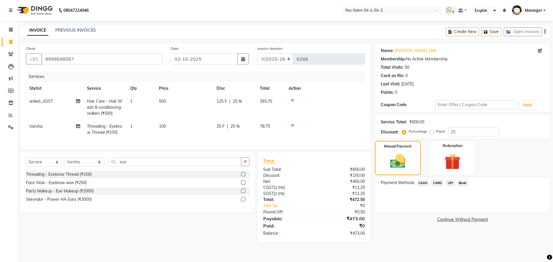
click at [448, 181] on span "UPI" at bounding box center [449, 183] width 9 height 7
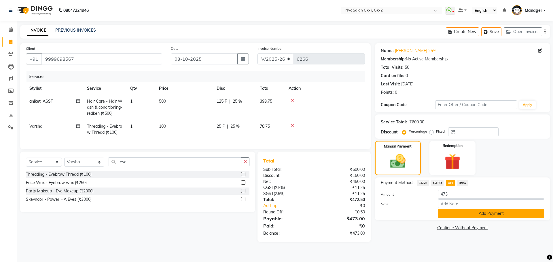
click at [455, 211] on button "Add Payment" at bounding box center [491, 213] width 106 height 9
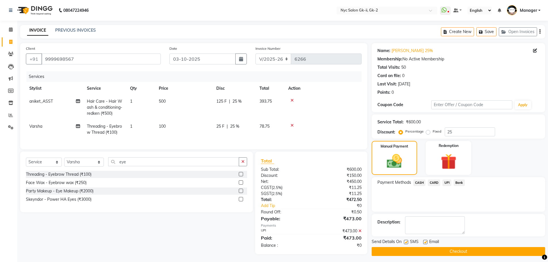
click at [431, 249] on button "Checkout" at bounding box center [459, 251] width 174 height 9
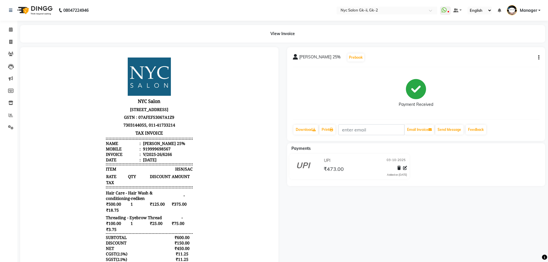
click at [10, 24] on li "Calendar" at bounding box center [8, 30] width 17 height 12
click at [10, 26] on link "Calendar" at bounding box center [9, 29] width 14 height 9
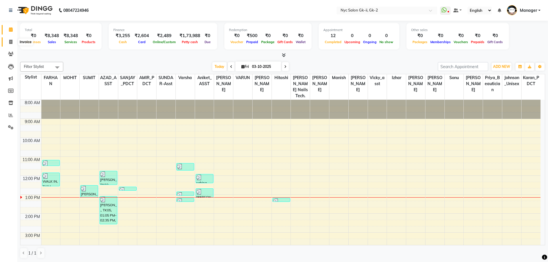
click at [13, 41] on span at bounding box center [11, 42] width 10 height 7
select select "service"
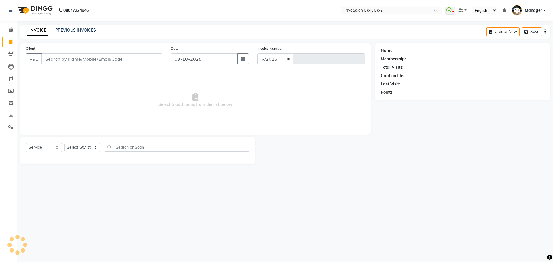
select select "5936"
type input "6267"
click at [77, 144] on select "Select Stylist" at bounding box center [82, 147] width 36 height 9
select select "43731"
click at [64, 143] on select "Select Stylist AMIR_PDCT aniket_ASST AZAD_ASST Deepak Thakur Faiz khan FARHAN H…" at bounding box center [84, 147] width 40 height 9
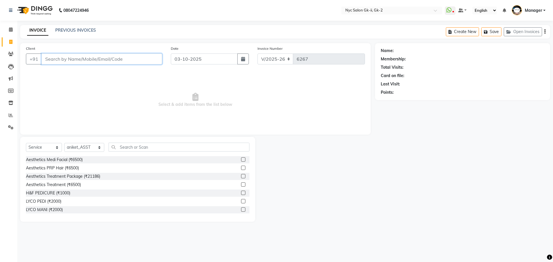
click at [89, 56] on input "Client" at bounding box center [101, 59] width 121 height 11
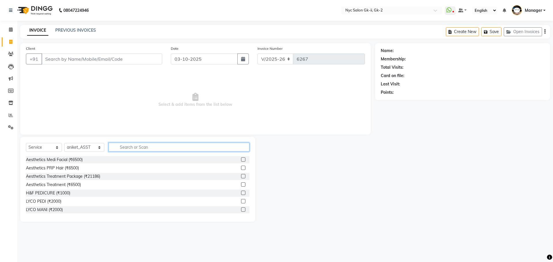
click at [132, 150] on input "text" at bounding box center [178, 147] width 141 height 9
type input "redk"
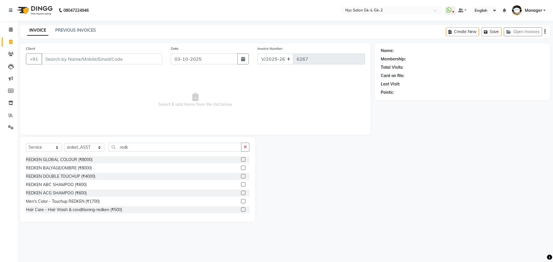
click at [241, 210] on label at bounding box center [243, 209] width 4 height 4
click at [241, 210] on input "checkbox" at bounding box center [243, 210] width 4 height 4
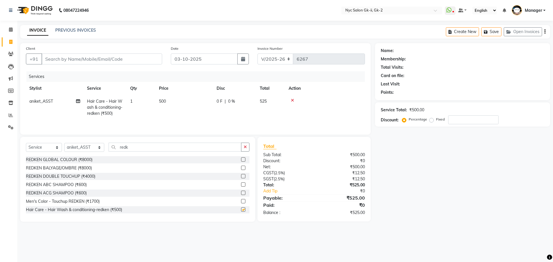
checkbox input "false"
click at [137, 58] on input "Client" at bounding box center [101, 59] width 121 height 11
type input "k"
type input "0"
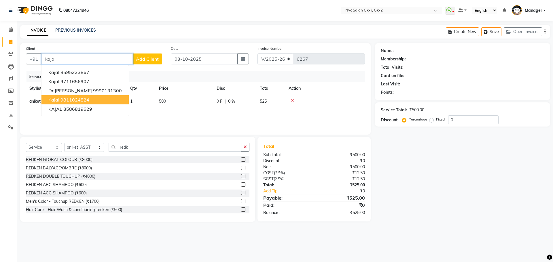
click at [85, 103] on button "kajal 9811024824" at bounding box center [84, 99] width 87 height 9
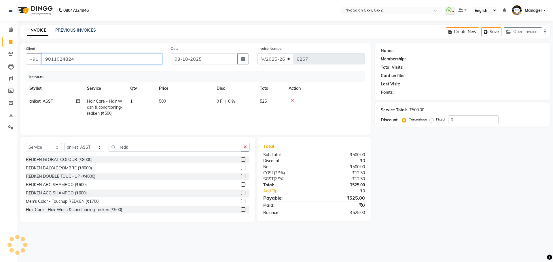
type input "9811024824"
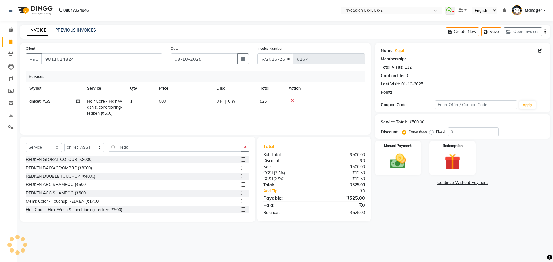
select select "1: Object"
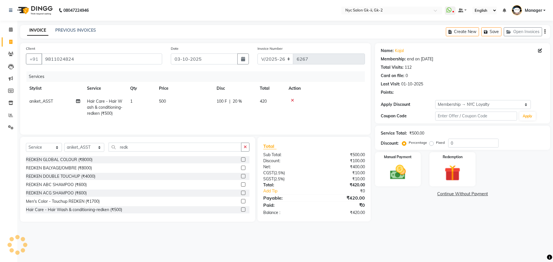
type input "20"
click at [395, 167] on img at bounding box center [397, 172] width 27 height 19
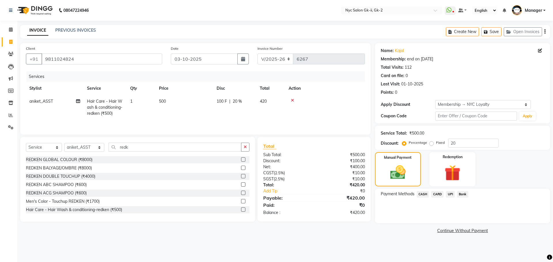
click at [445, 189] on div "Payment Methods CASH CARD UPI Bank" at bounding box center [462, 206] width 175 height 35
click at [446, 193] on span "UPI" at bounding box center [449, 194] width 9 height 7
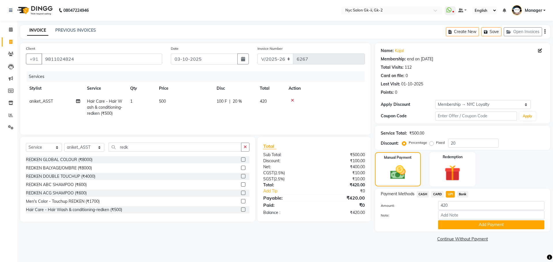
click at [459, 231] on div "Payment Methods CASH CARD UPI Bank Amount: 420 Note: Add Payment" at bounding box center [462, 210] width 175 height 43
click at [457, 226] on button "Add Payment" at bounding box center [491, 224] width 106 height 9
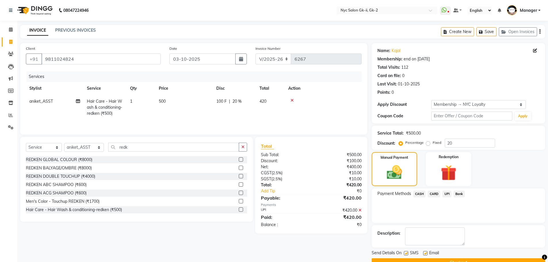
scroll to position [14, 0]
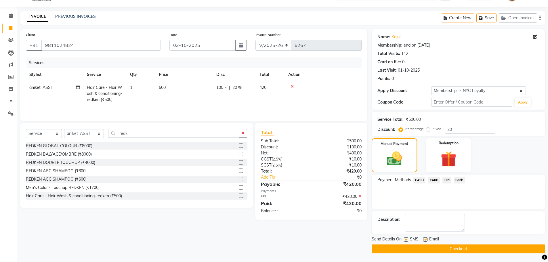
click at [449, 246] on button "Checkout" at bounding box center [459, 249] width 174 height 9
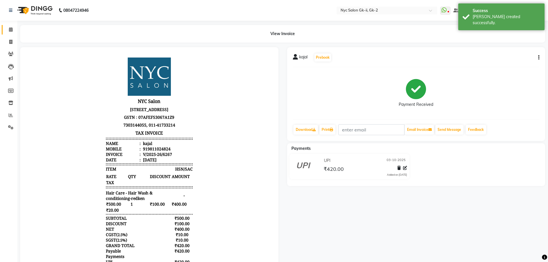
click at [5, 28] on link "Calendar" at bounding box center [9, 29] width 14 height 9
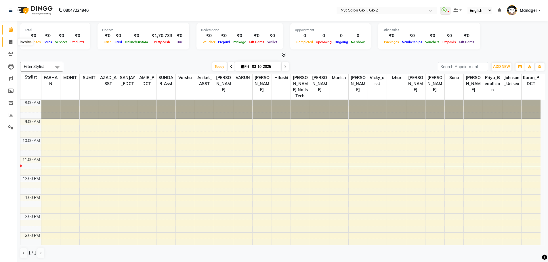
drag, startPoint x: 0, startPoint y: 0, endPoint x: 15, endPoint y: 41, distance: 44.0
click at [15, 41] on span at bounding box center [11, 42] width 10 height 7
select select "service"
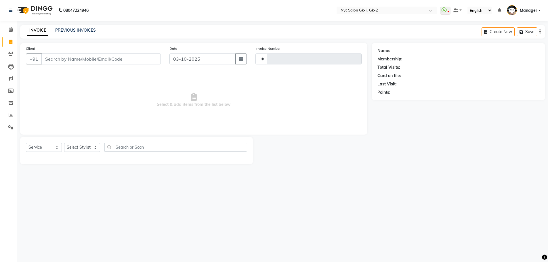
type input "6261"
select select "5936"
click at [81, 59] on input "Client" at bounding box center [101, 59] width 121 height 11
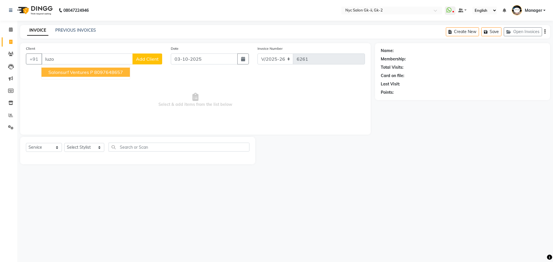
click at [72, 73] on span "Salonsurf Ventures P" at bounding box center [70, 72] width 45 height 6
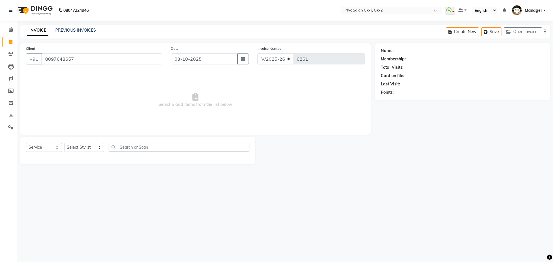
type input "8097648657"
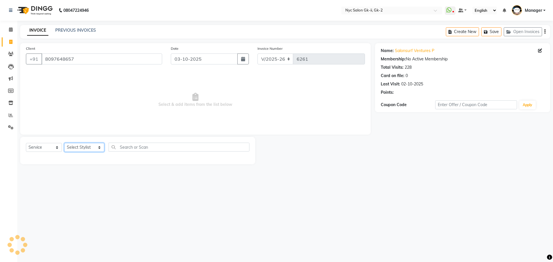
click at [76, 147] on select "Select Stylist AMIR_PDCT aniket_ASST AZAD_ASST Deepak Thakur Faiz khan FARHAN H…" at bounding box center [84, 147] width 40 height 9
select select "42208"
click at [64, 143] on select "Select Stylist AMIR_PDCT aniket_ASST AZAD_ASST Deepak Thakur Faiz khan FARHAN H…" at bounding box center [84, 147] width 40 height 9
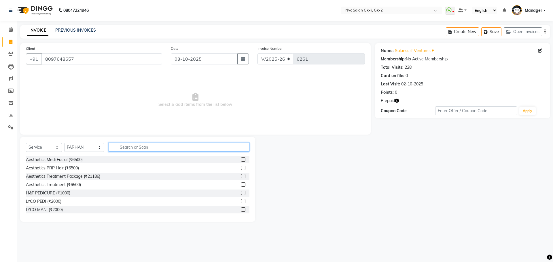
click at [124, 148] on input "text" at bounding box center [178, 147] width 141 height 9
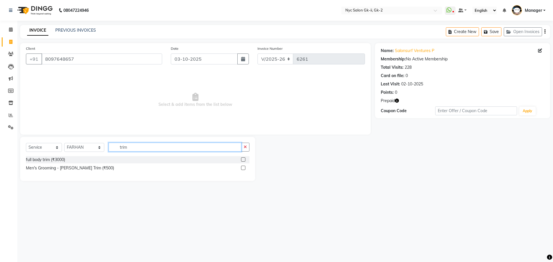
type input "trim"
click at [243, 169] on label at bounding box center [243, 168] width 4 height 4
click at [243, 169] on input "checkbox" at bounding box center [243, 168] width 4 height 4
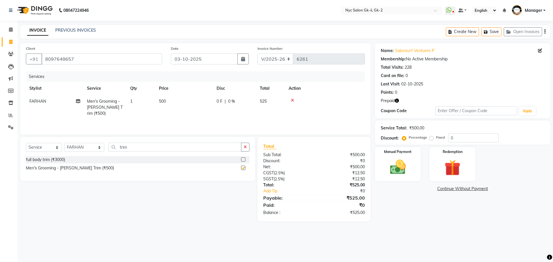
checkbox input "false"
click at [455, 162] on img at bounding box center [452, 168] width 27 height 20
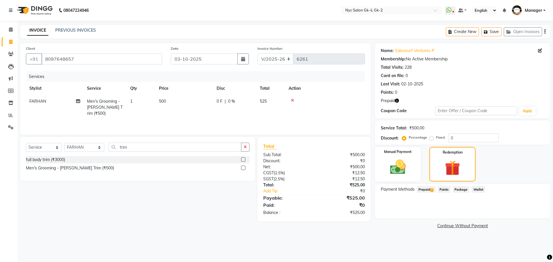
click at [432, 191] on span "1" at bounding box center [431, 189] width 3 height 3
click at [531, 210] on button "Add" at bounding box center [530, 213] width 21 height 10
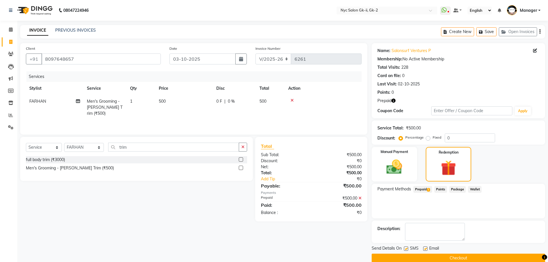
click at [510, 258] on button "Checkout" at bounding box center [459, 258] width 174 height 9
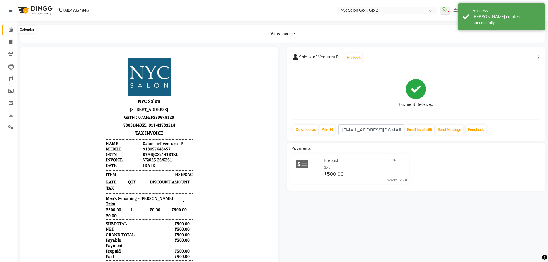
click at [11, 28] on icon at bounding box center [11, 29] width 4 height 4
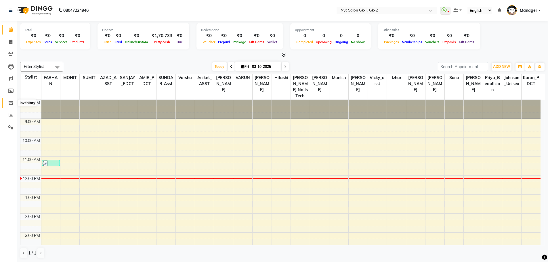
click at [12, 106] on span at bounding box center [11, 103] width 10 height 7
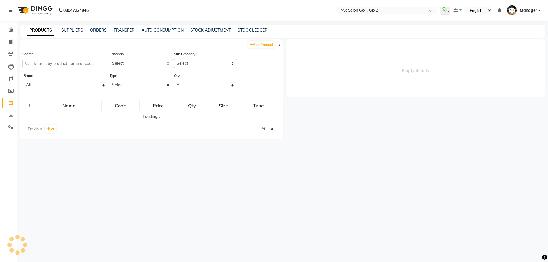
select select
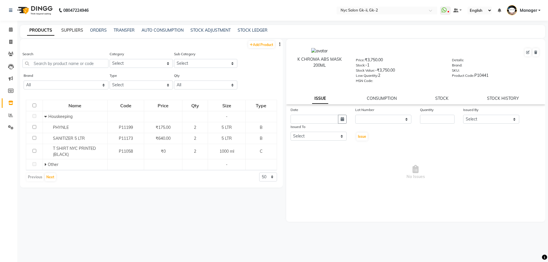
click at [68, 31] on link "SUPPLIERS" at bounding box center [72, 30] width 22 height 5
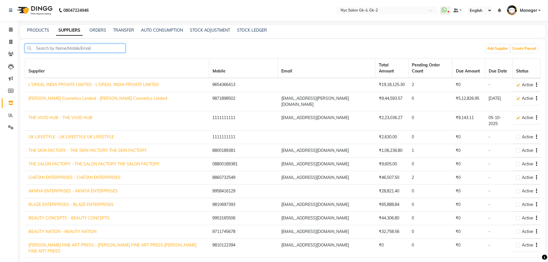
click at [107, 50] on input "text" at bounding box center [75, 48] width 101 height 9
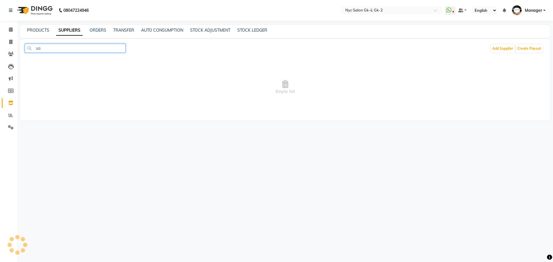
type input "s"
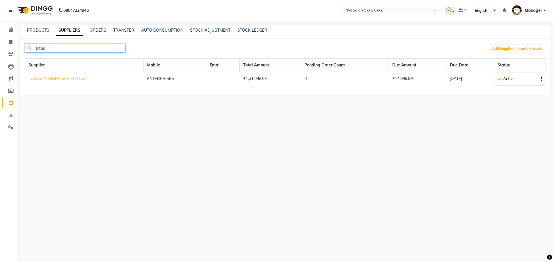
type input "lotus"
click at [60, 76] on link "LOTUS ENTERPRISES - LOTUS" at bounding box center [56, 78] width 57 height 5
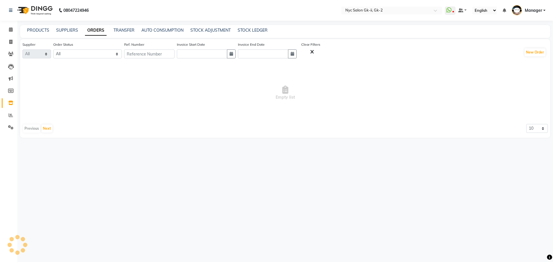
select select "2486"
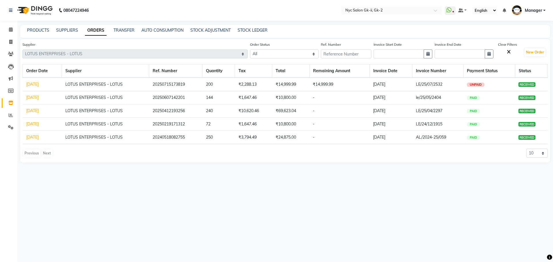
click at [39, 85] on link "15-07-2025" at bounding box center [32, 84] width 12 height 5
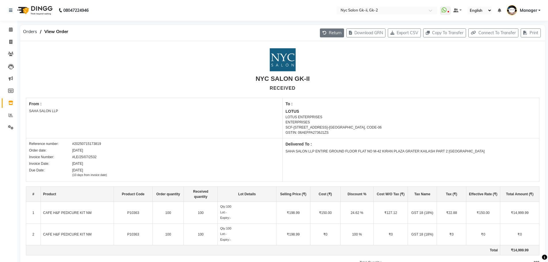
click at [330, 35] on button "Return" at bounding box center [332, 32] width 24 height 9
select select "880"
select select "881"
select select "2486"
select select "true"
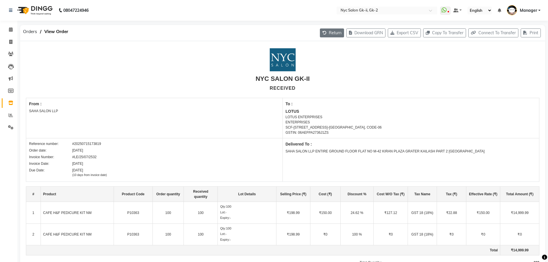
select select "2563"
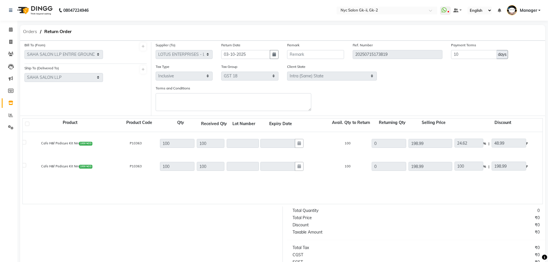
click at [31, 34] on span "Orders" at bounding box center [30, 31] width 20 height 10
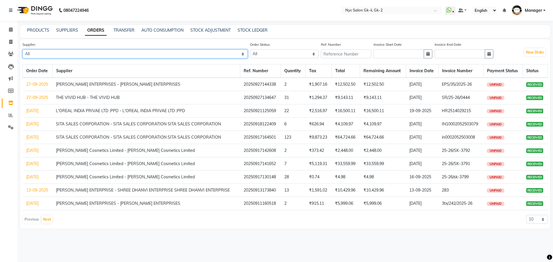
click at [78, 54] on select "All L'OREAL INDIA PRIVATE LIMITED - L'OREAL INDIA PRIVATE LIMITED Ekta Cosmetic…" at bounding box center [134, 53] width 225 height 9
click at [79, 54] on select "All L'OREAL INDIA PRIVATE LIMITED - L'OREAL INDIA PRIVATE LIMITED Ekta Cosmetic…" at bounding box center [134, 53] width 225 height 9
click at [203, 54] on select "All L'OREAL INDIA PRIVATE LIMITED - L'OREAL INDIA PRIVATE LIMITED Ekta Cosmetic…" at bounding box center [134, 53] width 225 height 9
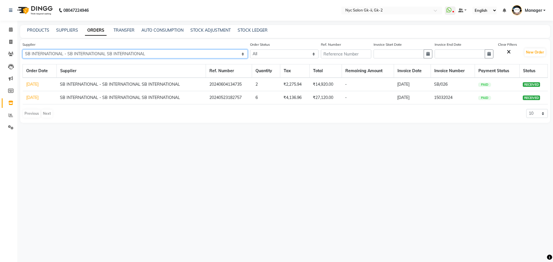
click at [176, 52] on select "All L'OREAL INDIA PRIVATE LIMITED - L'OREAL INDIA PRIVATE LIMITED Ekta Cosmetic…" at bounding box center [134, 53] width 225 height 9
select select "2486"
click at [22, 49] on select "All L'OREAL INDIA PRIVATE LIMITED - L'OREAL INDIA PRIVATE LIMITED Ekta Cosmetic…" at bounding box center [134, 53] width 225 height 9
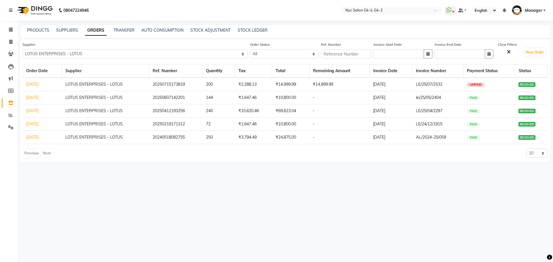
click at [36, 100] on link "25-05-2025" at bounding box center [32, 97] width 12 height 5
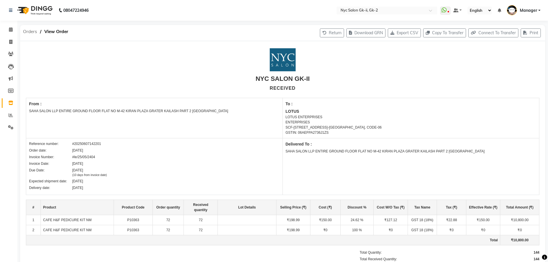
click at [32, 29] on span "Orders" at bounding box center [30, 31] width 20 height 10
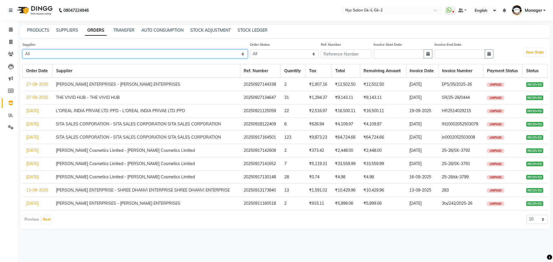
click at [68, 52] on select "All L'OREAL INDIA PRIVATE LIMITED - L'OREAL INDIA PRIVATE LIMITED Ekta Cosmetic…" at bounding box center [134, 53] width 225 height 9
select select "2486"
click at [22, 49] on select "All L'OREAL INDIA PRIVATE LIMITED - L'OREAL INDIA PRIVATE LIMITED Ekta Cosmetic…" at bounding box center [134, 53] width 225 height 9
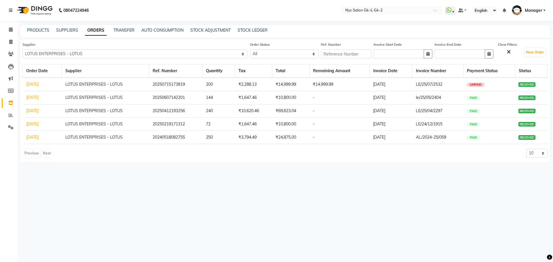
click at [29, 110] on link "12-04-2025" at bounding box center [32, 110] width 12 height 5
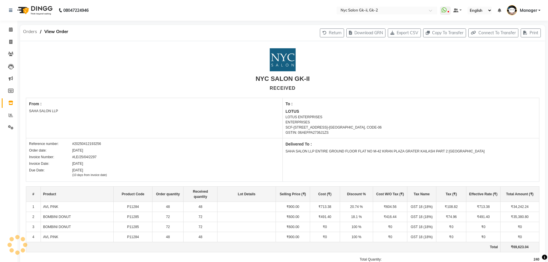
click at [32, 28] on span "Orders" at bounding box center [30, 31] width 20 height 10
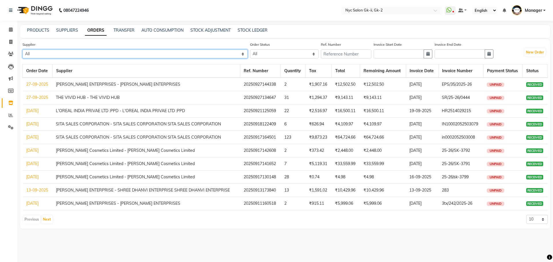
click at [73, 56] on select "All L'OREAL INDIA PRIVATE LIMITED - L'OREAL INDIA PRIVATE LIMITED Ekta Cosmetic…" at bounding box center [134, 53] width 225 height 9
select select "2486"
click at [22, 49] on select "All L'OREAL INDIA PRIVATE LIMITED - L'OREAL INDIA PRIVATE LIMITED Ekta Cosmetic…" at bounding box center [134, 53] width 225 height 9
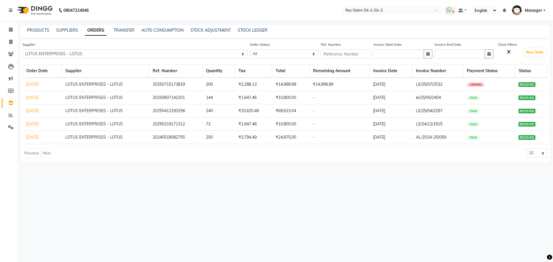
click at [33, 126] on link "08-12-2024" at bounding box center [32, 123] width 12 height 5
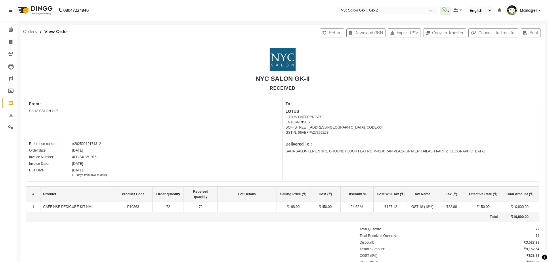
click at [29, 28] on span "Orders" at bounding box center [30, 31] width 20 height 10
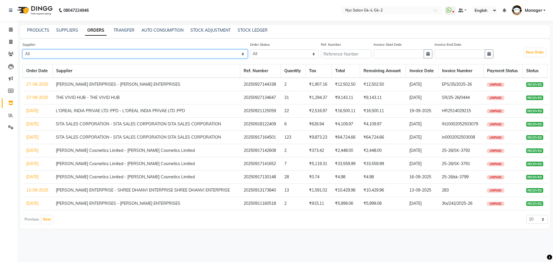
click at [59, 53] on select "All L'OREAL INDIA PRIVATE LIMITED - L'OREAL INDIA PRIVATE LIMITED Ekta Cosmetic…" at bounding box center [134, 53] width 225 height 9
select select "2486"
click at [22, 49] on select "All L'OREAL INDIA PRIVATE LIMITED - L'OREAL INDIA PRIVATE LIMITED Ekta Cosmetic…" at bounding box center [134, 53] width 225 height 9
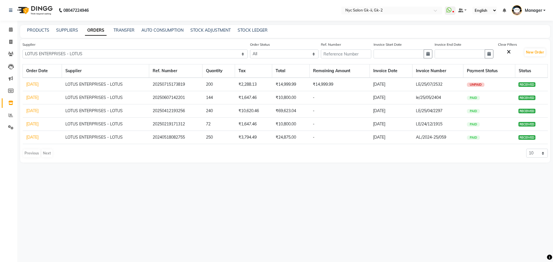
click at [37, 124] on link "08-12-2024" at bounding box center [32, 123] width 12 height 5
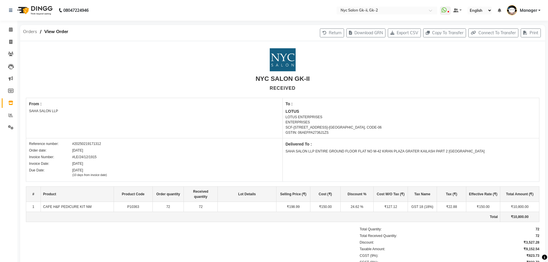
click at [32, 31] on span "Orders" at bounding box center [30, 31] width 20 height 10
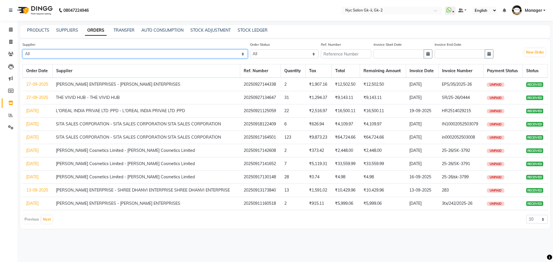
click at [61, 53] on select "All L'OREAL INDIA PRIVATE LIMITED - L'OREAL INDIA PRIVATE LIMITED Ekta Cosmetic…" at bounding box center [134, 53] width 225 height 9
select select "2486"
click at [22, 49] on select "All L'OREAL INDIA PRIVATE LIMITED - L'OREAL INDIA PRIVATE LIMITED Ekta Cosmetic…" at bounding box center [134, 53] width 225 height 9
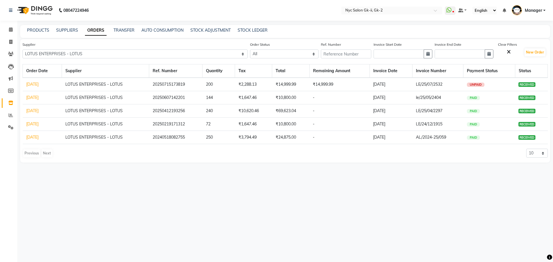
click at [37, 136] on link "06-05-2024" at bounding box center [32, 137] width 12 height 5
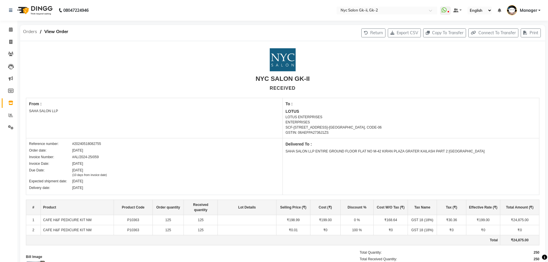
click at [31, 31] on span "Orders" at bounding box center [30, 31] width 20 height 10
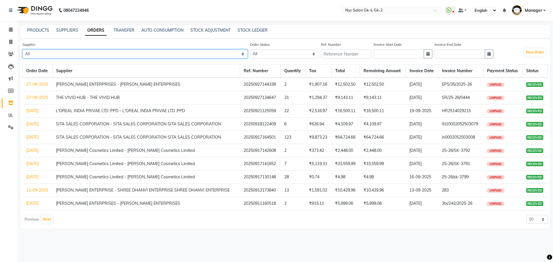
click at [59, 57] on select "All L'OREAL INDIA PRIVATE LIMITED - L'OREAL INDIA PRIVATE LIMITED Ekta Cosmetic…" at bounding box center [134, 53] width 225 height 9
select select "2305"
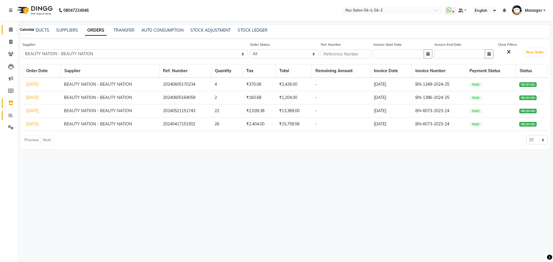
drag, startPoint x: 9, startPoint y: 28, endPoint x: 14, endPoint y: 113, distance: 84.2
click at [9, 28] on icon at bounding box center [11, 29] width 4 height 4
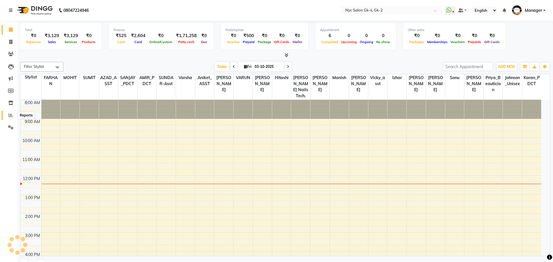
click at [12, 114] on icon at bounding box center [11, 115] width 4 height 4
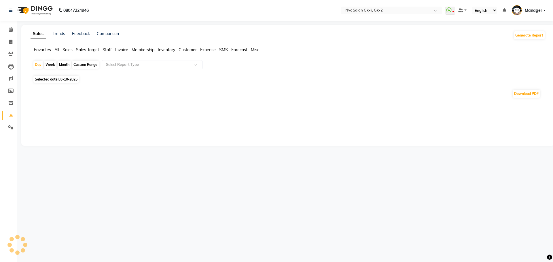
click at [104, 49] on span "Staff" at bounding box center [106, 49] width 9 height 5
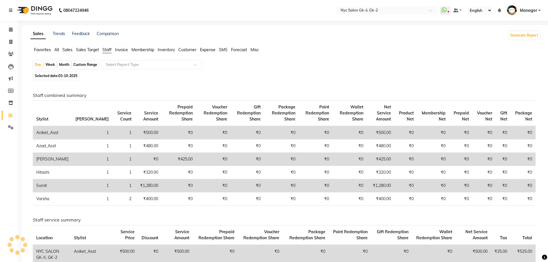
click at [79, 75] on span "Selected date: 03-10-2025" at bounding box center [55, 75] width 45 height 7
select select "10"
select select "2025"
click at [53, 104] on th "Stylist" at bounding box center [52, 114] width 39 height 26
click at [67, 75] on span "03-10-2025" at bounding box center [67, 76] width 19 height 4
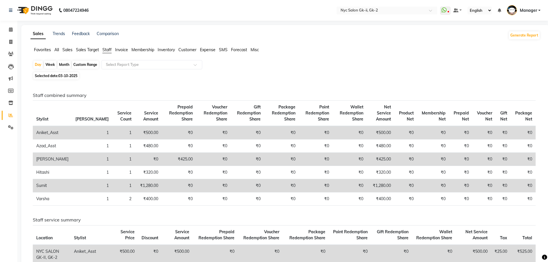
select select "10"
select select "2025"
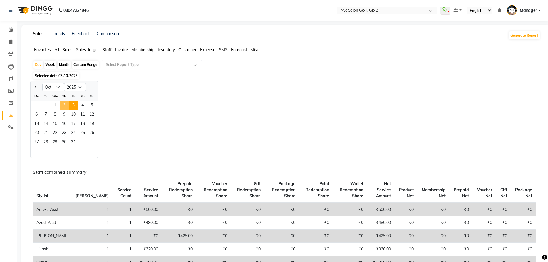
click at [63, 101] on span "2" at bounding box center [64, 105] width 9 height 9
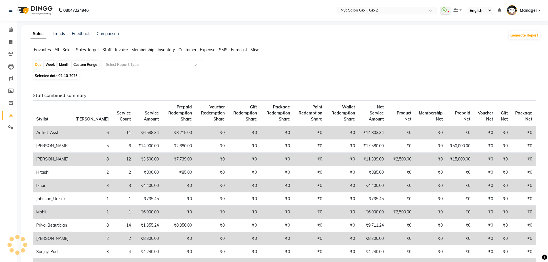
click at [10, 42] on icon at bounding box center [10, 42] width 3 height 4
select select "service"
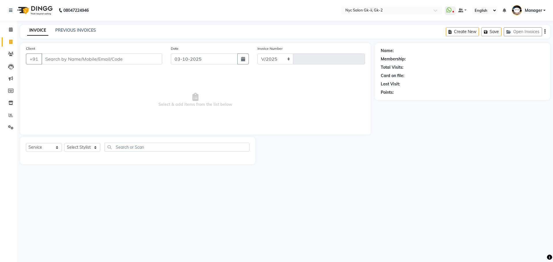
select select "5936"
type input "6264"
click at [89, 149] on select "Select Stylist" at bounding box center [82, 147] width 36 height 9
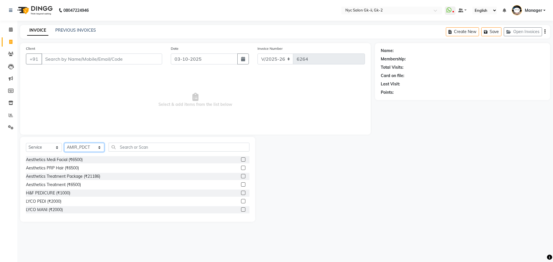
select select "43731"
click at [78, 62] on input "Client" at bounding box center [101, 59] width 121 height 11
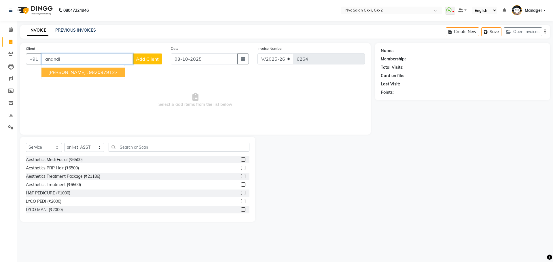
click at [89, 69] on ngb-highlight "9820979127" at bounding box center [103, 72] width 29 height 6
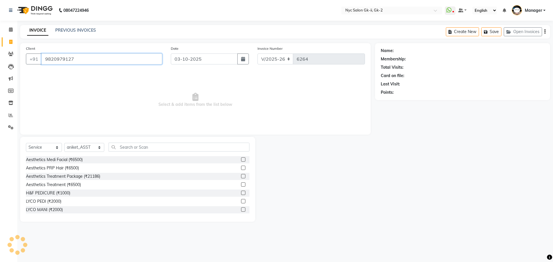
type input "9820979127"
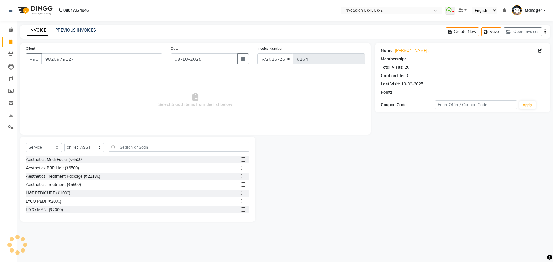
select select "1: Object"
click at [79, 148] on select "Select Stylist AMIR_PDCT aniket_ASST AZAD_ASST Deepak Thakur Faiz khan FARHAN H…" at bounding box center [84, 147] width 40 height 9
select select "42221"
drag, startPoint x: 342, startPoint y: 206, endPoint x: 258, endPoint y: 191, distance: 85.4
click at [342, 206] on div at bounding box center [315, 179] width 120 height 85
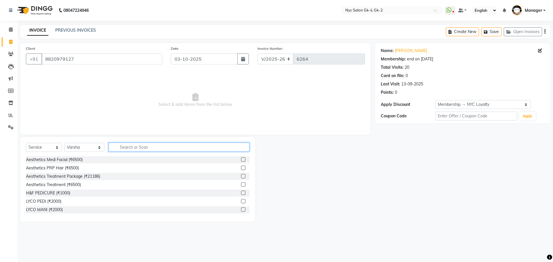
click at [116, 147] on input "text" at bounding box center [178, 147] width 141 height 9
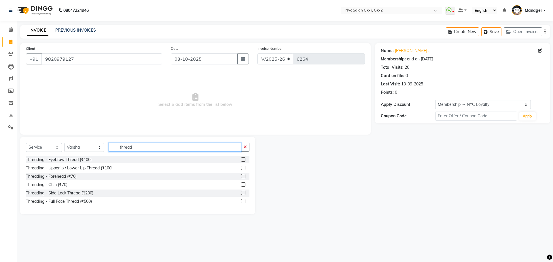
type input "thread"
click at [241, 159] on label at bounding box center [243, 159] width 4 height 4
click at [241, 159] on input "checkbox" at bounding box center [243, 160] width 4 height 4
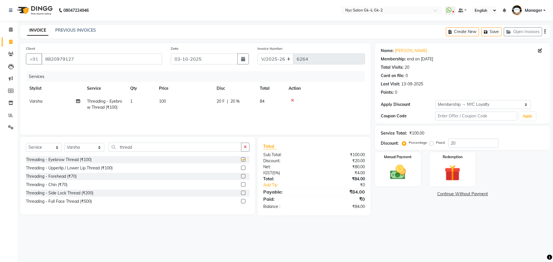
checkbox input "false"
drag, startPoint x: 160, startPoint y: 145, endPoint x: 0, endPoint y: 120, distance: 162.0
click at [0, 120] on app-home "08047224946 Select Location × Nyc Salon Gk-ii, Gk-2 WhatsApp Status ✕ Status: D…" at bounding box center [276, 112] width 553 height 224
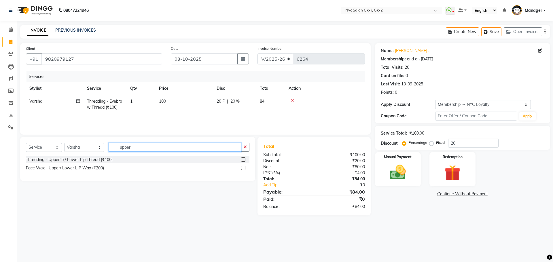
type input "upper"
click at [243, 169] on label at bounding box center [243, 168] width 4 height 4
click at [243, 169] on input "checkbox" at bounding box center [243, 168] width 4 height 4
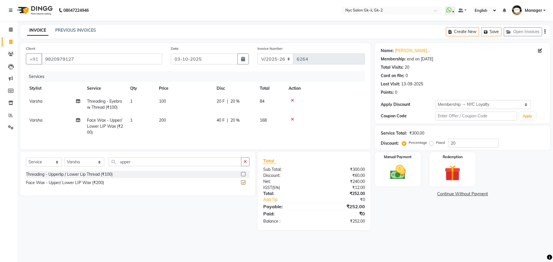
checkbox input "false"
click at [81, 167] on select "Select Stylist AMIR_PDCT aniket_ASST AZAD_ASST Deepak Thakur Faiz khan FARHAN H…" at bounding box center [84, 162] width 40 height 9
select select "42214"
click at [132, 196] on div "Select Service Product Membership Package Voucher Prepaid Gift Card Select Styl…" at bounding box center [137, 174] width 235 height 44
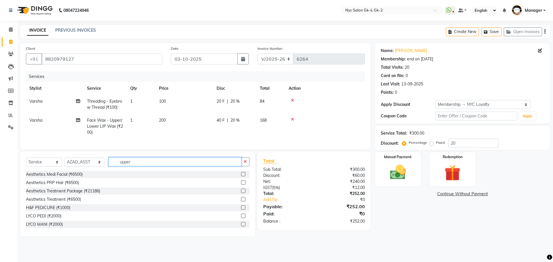
drag, startPoint x: 127, startPoint y: 166, endPoint x: 0, endPoint y: 182, distance: 127.9
click at [0, 164] on app-home "08047224946 Select Location × Nyc Salon Gk-ii, Gk-2 WhatsApp Status ✕ Status: D…" at bounding box center [276, 122] width 553 height 245
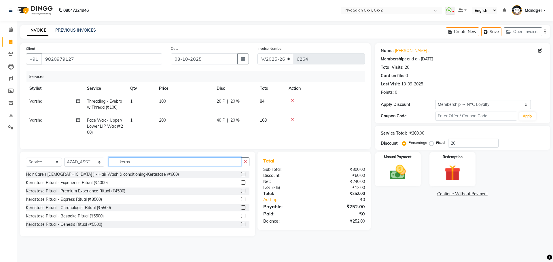
type input "keras"
click at [241, 176] on label at bounding box center [243, 174] width 4 height 4
click at [241, 176] on input "checkbox" at bounding box center [243, 175] width 4 height 4
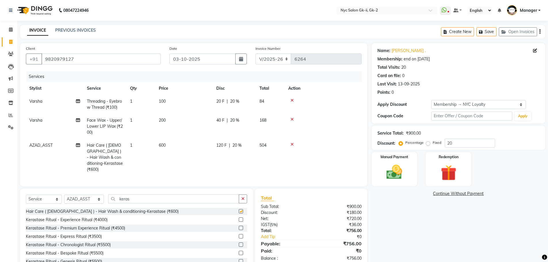
checkbox input "false"
drag, startPoint x: 145, startPoint y: 198, endPoint x: 55, endPoint y: 197, distance: 90.1
click at [66, 198] on div "Select Service Product Membership Package Voucher Prepaid Gift Card Select Styl…" at bounding box center [136, 202] width 221 height 14
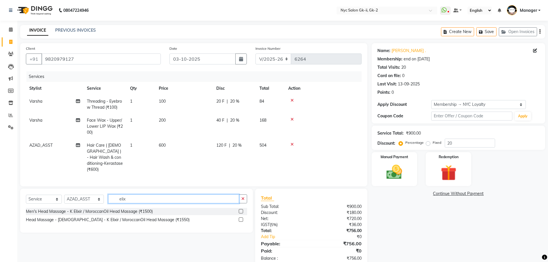
type input "elix"
click at [241, 209] on label at bounding box center [241, 211] width 4 height 4
click at [241, 210] on input "checkbox" at bounding box center [241, 212] width 4 height 4
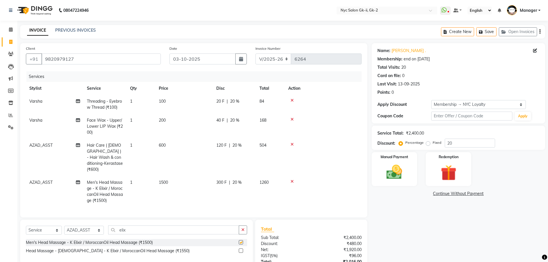
checkbox input "false"
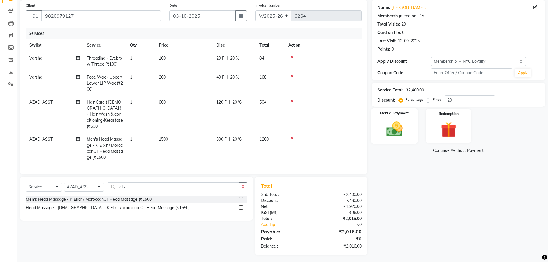
click at [389, 127] on img at bounding box center [394, 129] width 26 height 19
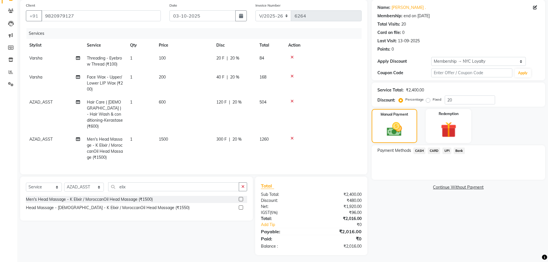
drag, startPoint x: 446, startPoint y: 150, endPoint x: 444, endPoint y: 154, distance: 3.5
click at [445, 150] on span "UPI" at bounding box center [447, 151] width 9 height 7
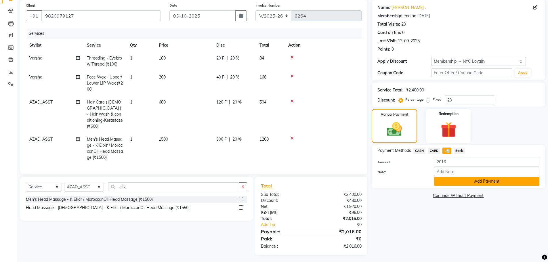
click at [443, 179] on button "Add Payment" at bounding box center [486, 181] width 105 height 9
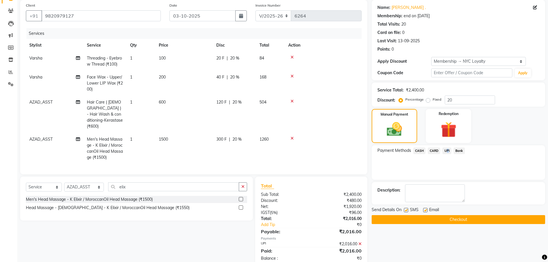
click at [450, 224] on button "Checkout" at bounding box center [459, 219] width 174 height 9
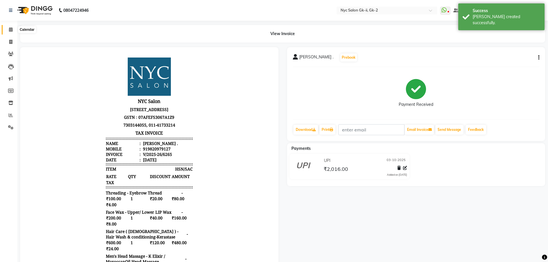
click at [11, 30] on icon at bounding box center [11, 29] width 4 height 4
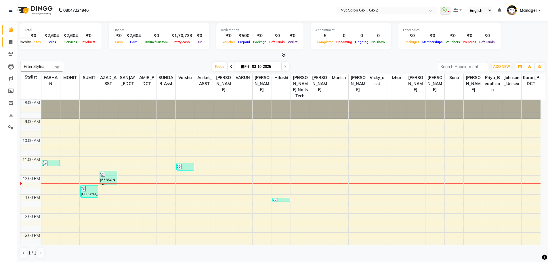
click at [14, 41] on span at bounding box center [11, 42] width 10 height 7
select select "service"
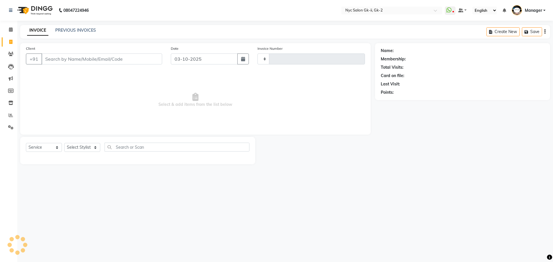
type input "6263"
select select "5936"
drag, startPoint x: 87, startPoint y: 149, endPoint x: 434, endPoint y: 167, distance: 347.5
click at [87, 149] on select "Select Stylist" at bounding box center [82, 147] width 36 height 9
select select "43731"
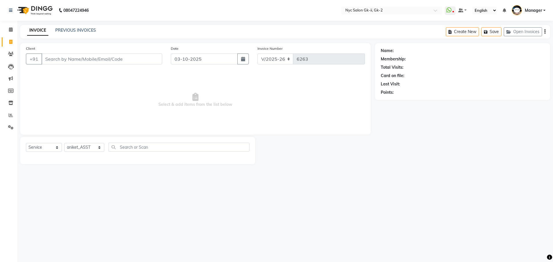
click at [150, 164] on div "Select Service Product Membership Package Voucher Prepaid Gift Card Select Styl…" at bounding box center [137, 150] width 235 height 27
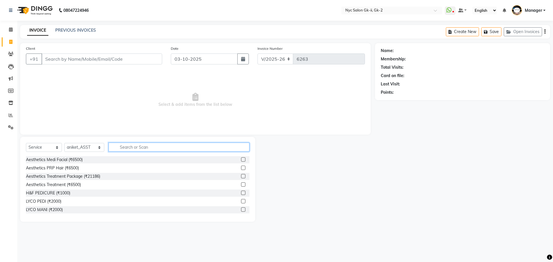
click at [162, 150] on input "text" at bounding box center [178, 147] width 141 height 9
type input "red"
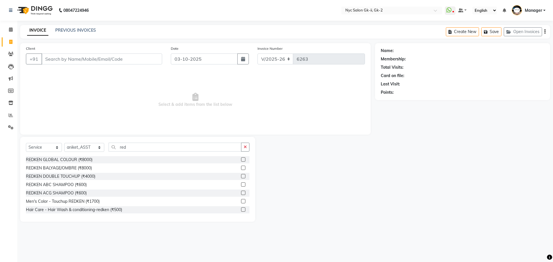
click at [241, 210] on label at bounding box center [243, 209] width 4 height 4
click at [241, 210] on input "checkbox" at bounding box center [243, 210] width 4 height 4
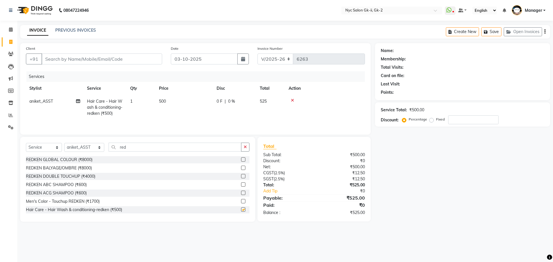
checkbox input "false"
click at [114, 56] on input "Client" at bounding box center [101, 59] width 121 height 11
type input "9"
type input "0"
type input "9810546647"
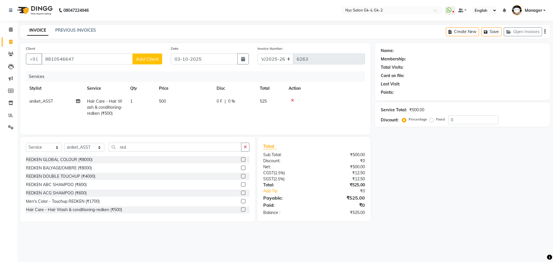
click at [139, 57] on span "Add Client" at bounding box center [147, 59] width 23 height 6
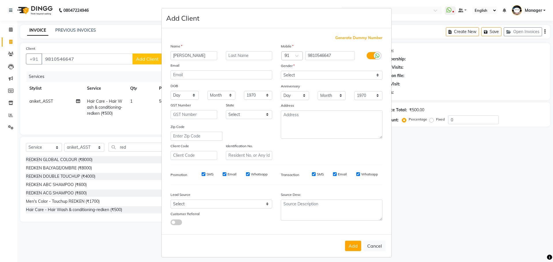
type input "sabina"
drag, startPoint x: 327, startPoint y: 75, endPoint x: 324, endPoint y: 79, distance: 5.0
click at [327, 75] on select "Select Male Female Other Prefer Not To Say" at bounding box center [332, 75] width 102 height 9
select select "female"
click at [281, 71] on select "Select Male Female Other Prefer Not To Say" at bounding box center [332, 75] width 102 height 9
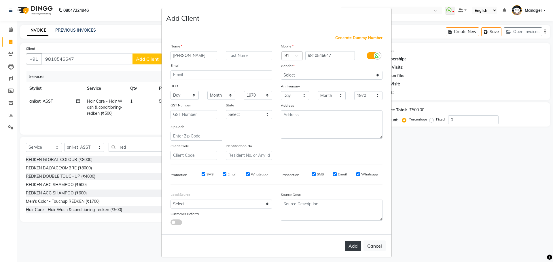
click at [354, 246] on button "Add" at bounding box center [353, 246] width 16 height 10
select select
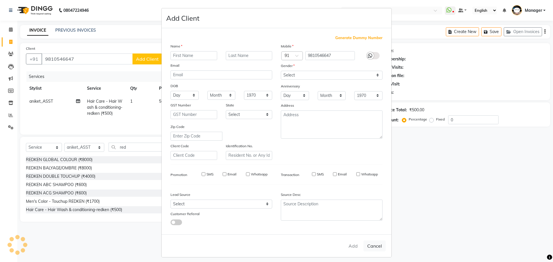
select select
checkbox input "false"
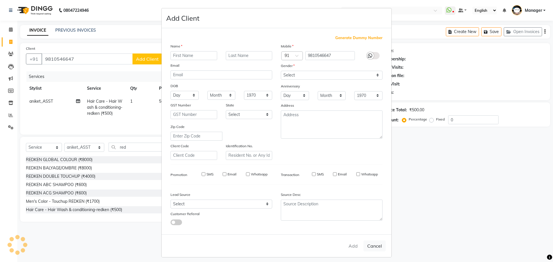
checkbox input "false"
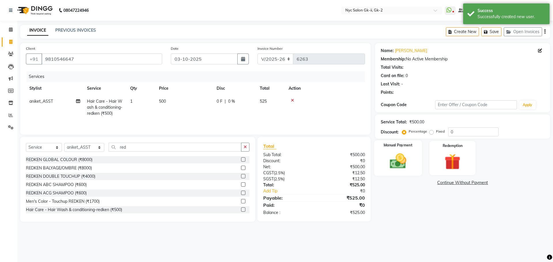
click at [405, 160] on img at bounding box center [397, 161] width 27 height 19
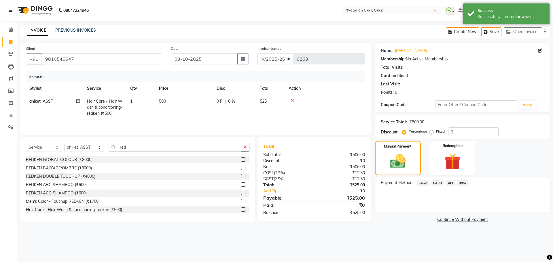
click at [421, 184] on span "CASH" at bounding box center [422, 183] width 12 height 7
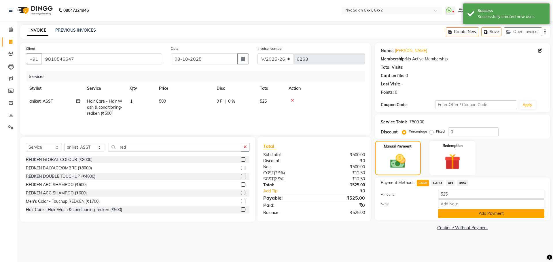
click at [447, 214] on button "Add Payment" at bounding box center [491, 213] width 106 height 9
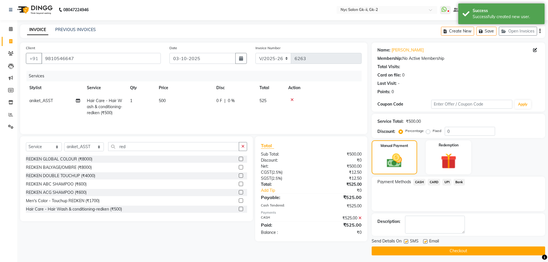
scroll to position [3, 0]
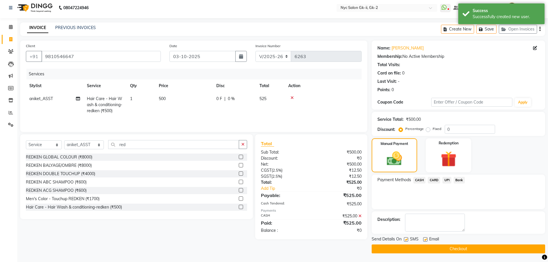
click at [457, 249] on button "Checkout" at bounding box center [459, 249] width 174 height 9
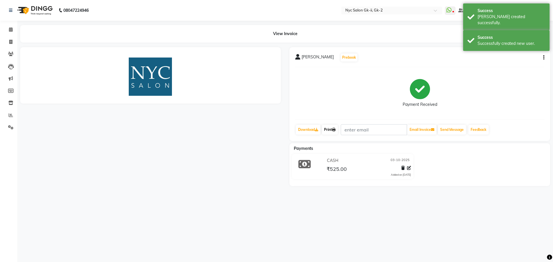
click at [335, 134] on link "Print" at bounding box center [329, 130] width 16 height 10
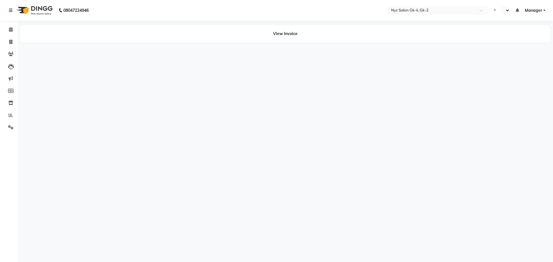
select select "en"
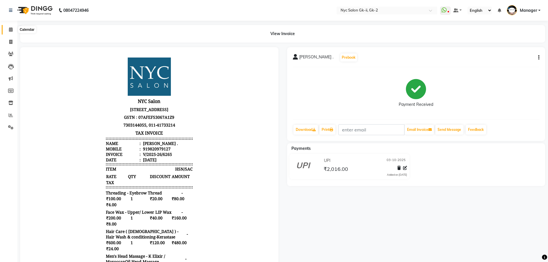
drag, startPoint x: 12, startPoint y: 28, endPoint x: 208, endPoint y: 1, distance: 198.4
click at [11, 28] on icon at bounding box center [11, 29] width 4 height 4
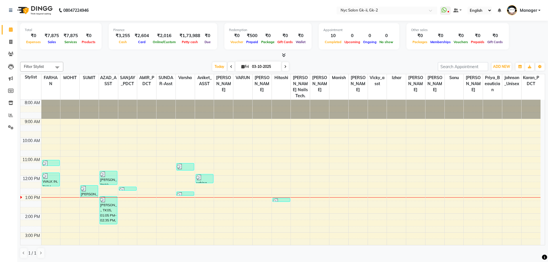
scroll to position [84, 0]
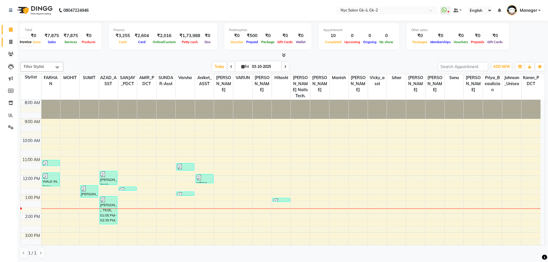
click at [10, 41] on icon at bounding box center [10, 42] width 3 height 4
select select "service"
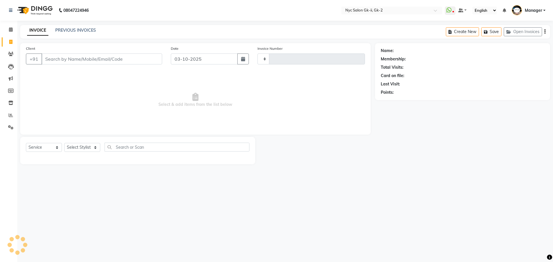
click at [53, 59] on input "Client" at bounding box center [101, 59] width 121 height 11
type input "98"
type input "6268"
select select "5936"
type input "98"
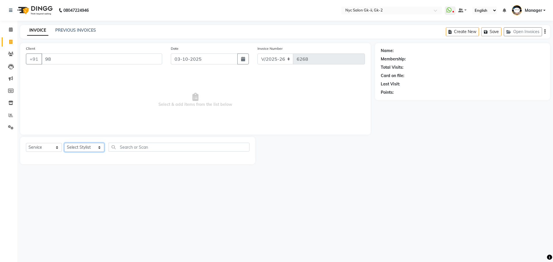
click at [81, 144] on select "Select Stylist AMIR_PDCT aniket_ASST AZAD_ASST [PERSON_NAME] [PERSON_NAME] [PER…" at bounding box center [84, 147] width 40 height 9
select select "42218"
click at [64, 143] on select "Select Stylist AMIR_PDCT aniket_ASST AZAD_ASST [PERSON_NAME] [PERSON_NAME] [PER…" at bounding box center [84, 147] width 40 height 9
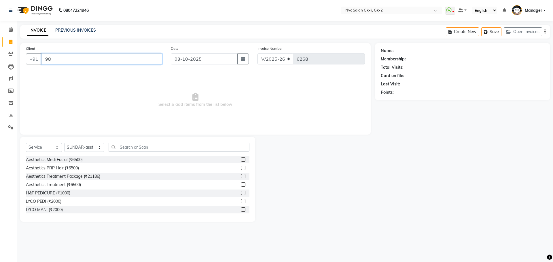
click at [72, 58] on input "98" at bounding box center [101, 59] width 121 height 11
click at [71, 72] on span "9899410" at bounding box center [76, 72] width 20 height 6
type input "9899410224"
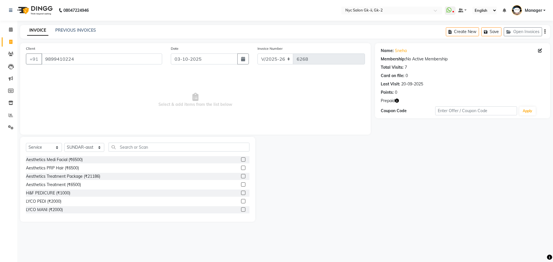
click at [396, 102] on icon "button" at bounding box center [397, 101] width 4 height 4
click at [131, 144] on input "text" at bounding box center [178, 147] width 141 height 9
type input "c"
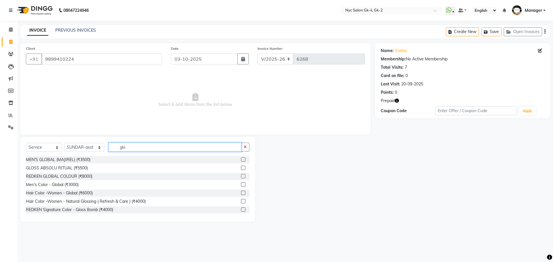
drag, startPoint x: 124, startPoint y: 149, endPoint x: 104, endPoint y: 154, distance: 20.8
click at [104, 154] on div "Select Service Product Membership Package Voucher Prepaid Gift Card Select Styl…" at bounding box center [137, 150] width 223 height 14
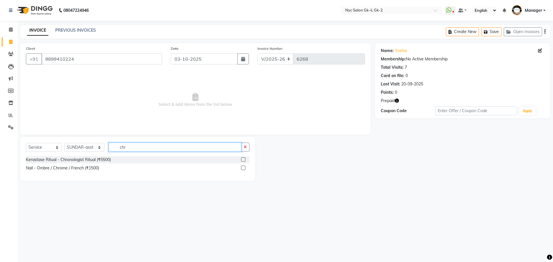
type input "chr"
click at [244, 159] on label at bounding box center [243, 159] width 4 height 4
click at [244, 159] on input "checkbox" at bounding box center [243, 160] width 4 height 4
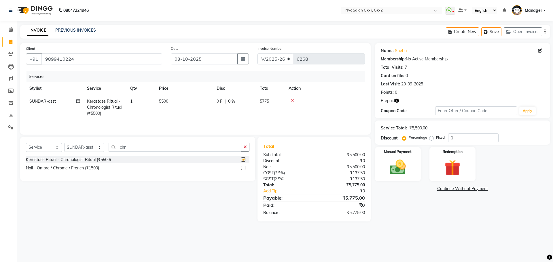
checkbox input "false"
click at [198, 111] on td "5500" at bounding box center [184, 107] width 58 height 25
select select "42218"
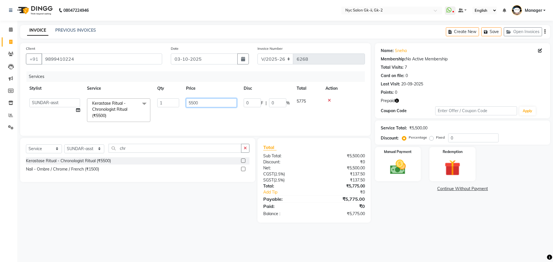
drag, startPoint x: 165, startPoint y: 113, endPoint x: 132, endPoint y: 114, distance: 32.8
click at [132, 115] on tr "AMIR_PDCT aniket_ASST AZAD_ASST [PERSON_NAME] [PERSON_NAME] [PERSON_NAME] Inven…" at bounding box center [195, 110] width 339 height 31
type input "6000"
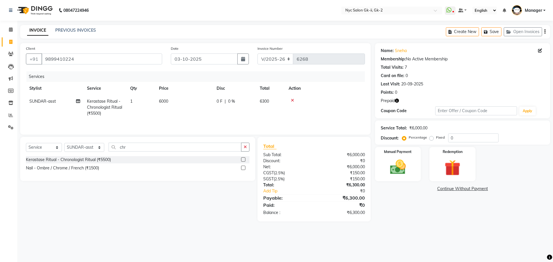
click at [435, 232] on div "08047224946 Select Location × Nyc Salon Gk-ii, Gk-2 WhatsApp Status ✕ Status: D…" at bounding box center [276, 131] width 553 height 262
click at [452, 153] on label "Redemption" at bounding box center [452, 151] width 21 height 5
click at [424, 191] on span "Prepaid 1" at bounding box center [425, 189] width 19 height 7
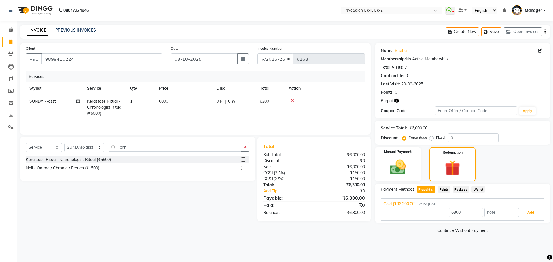
click at [523, 213] on button "Add" at bounding box center [530, 213] width 21 height 10
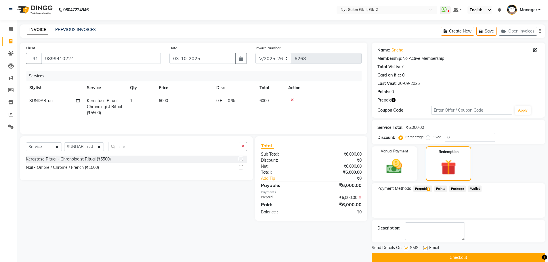
scroll to position [9, 0]
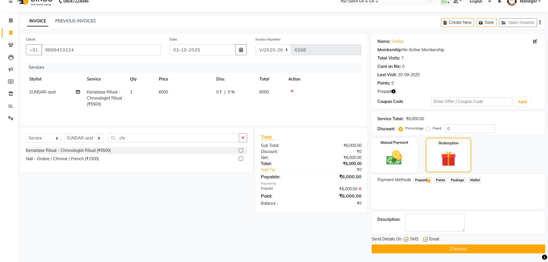
click at [515, 249] on button "Checkout" at bounding box center [459, 249] width 174 height 9
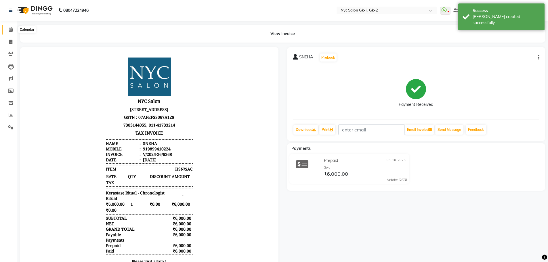
click at [12, 30] on icon at bounding box center [11, 29] width 4 height 4
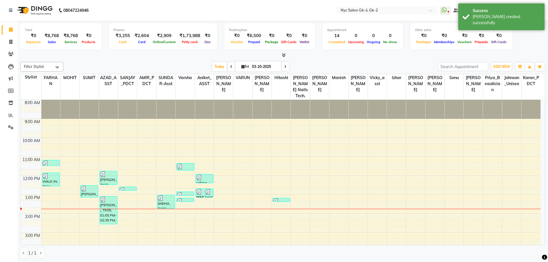
click at [364, 58] on div at bounding box center [282, 55] width 525 height 6
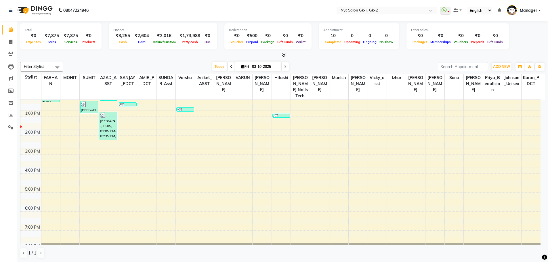
scroll to position [0, 0]
